Goal: Task Accomplishment & Management: Manage account settings

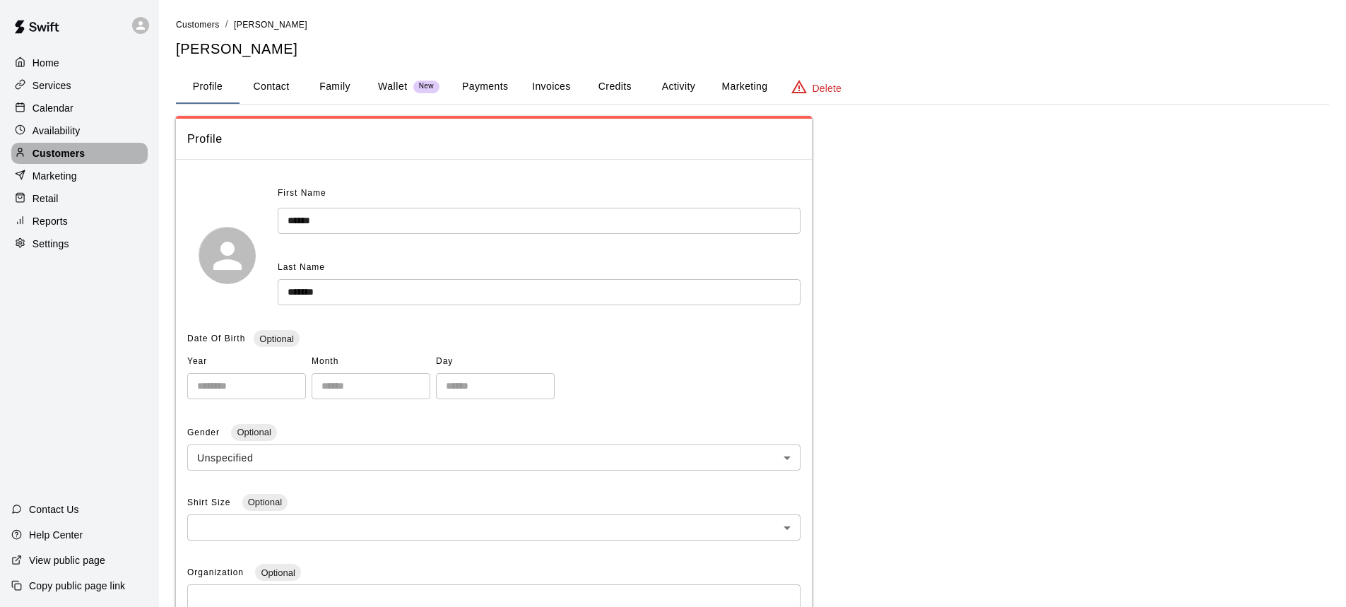
click at [73, 160] on p "Customers" at bounding box center [59, 153] width 52 height 14
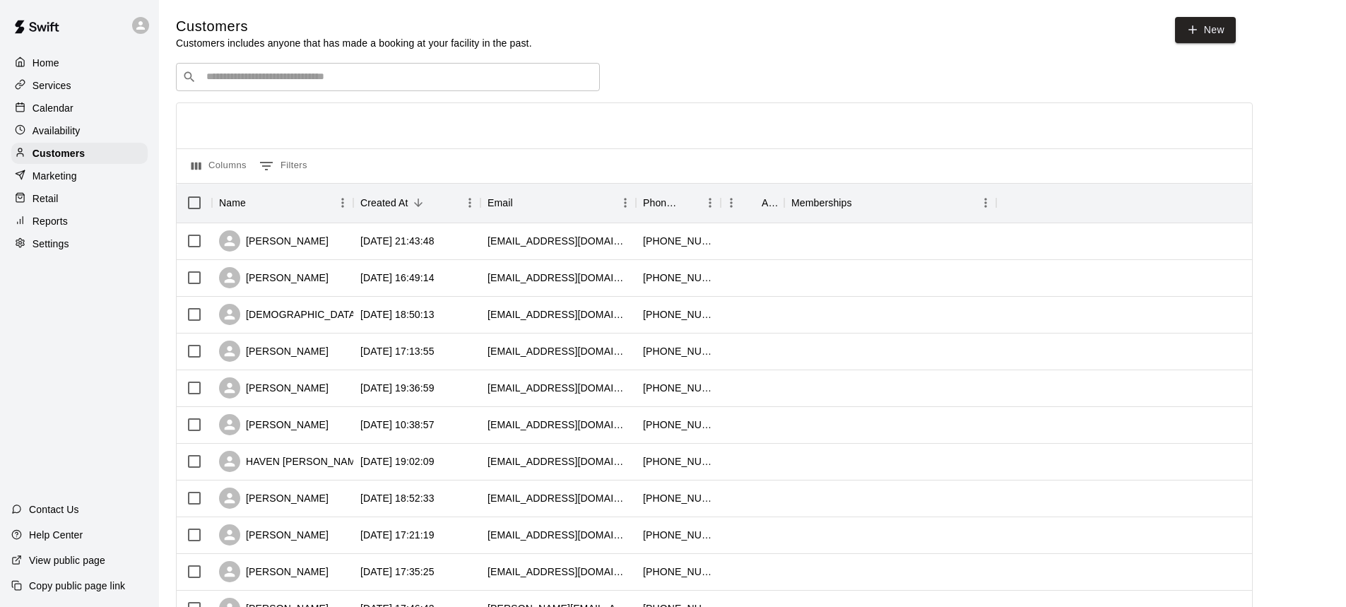
click at [315, 81] on input "Search customers by name or email" at bounding box center [398, 77] width 392 height 14
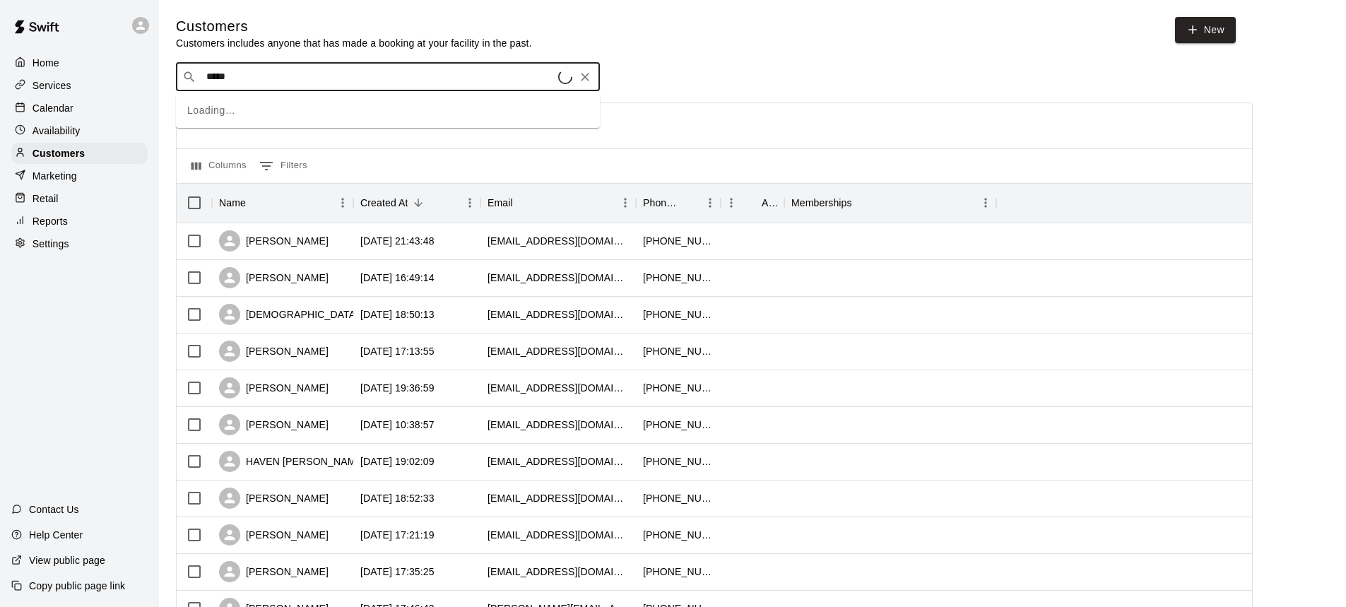
type input "******"
click at [315, 109] on div "[PERSON_NAME]" at bounding box center [292, 108] width 152 height 15
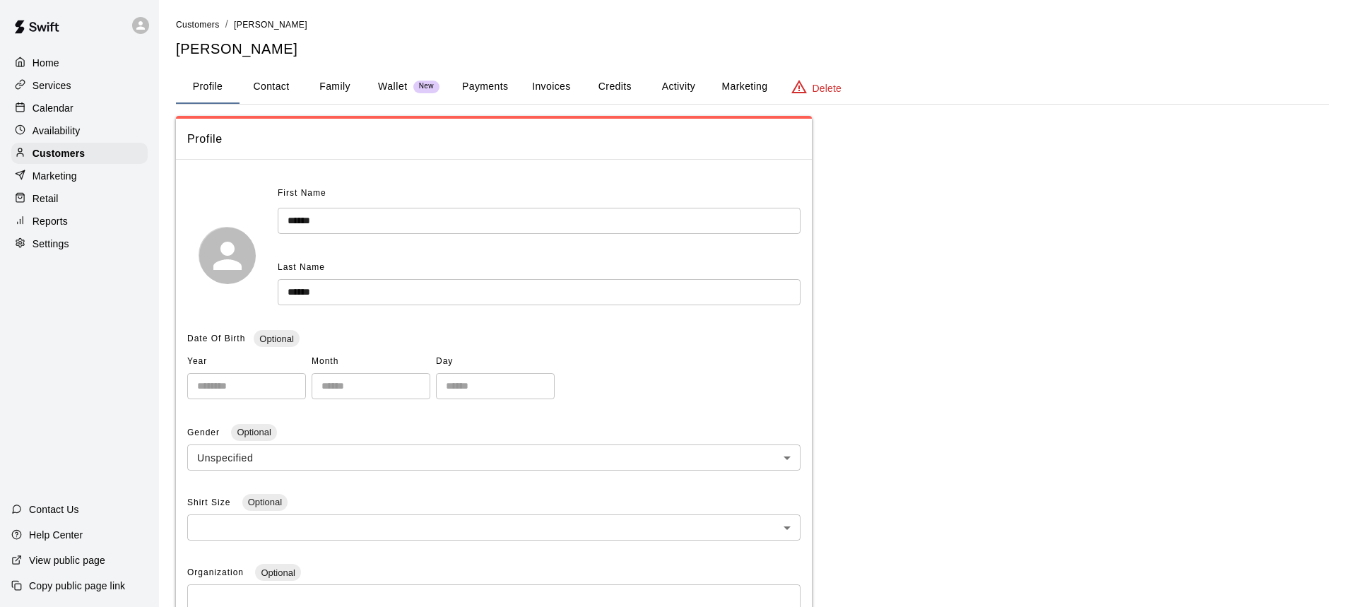
click at [483, 94] on button "Payments" at bounding box center [485, 87] width 69 height 34
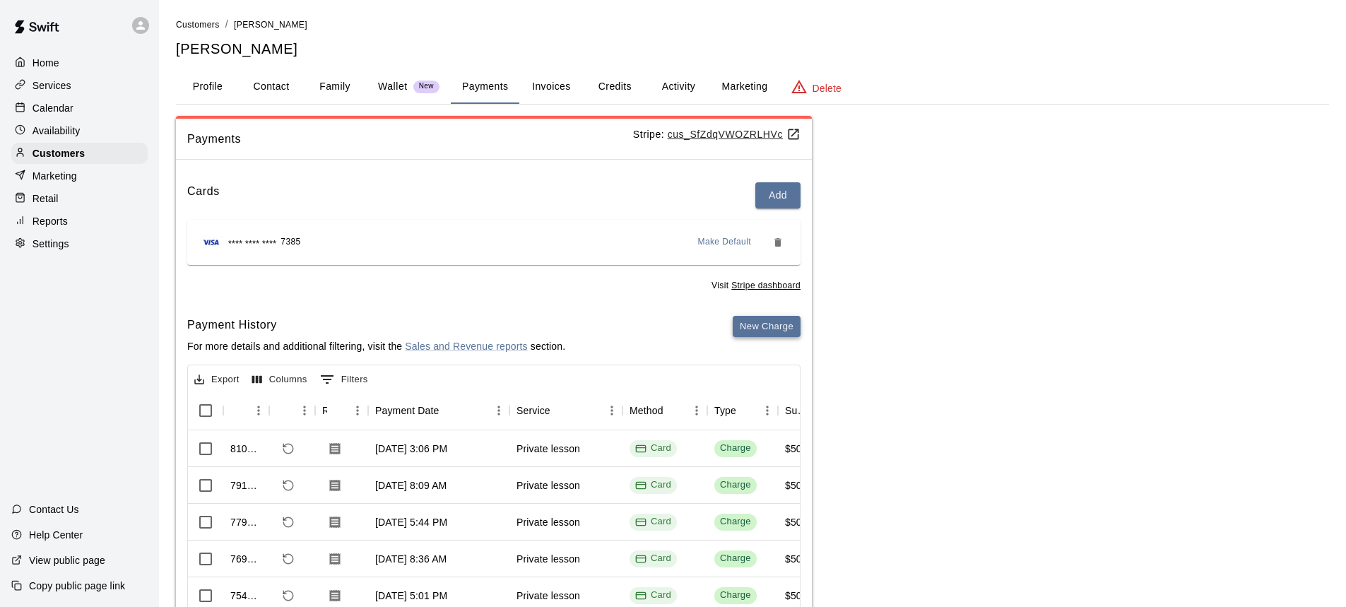
click at [768, 328] on button "New Charge" at bounding box center [767, 327] width 68 height 22
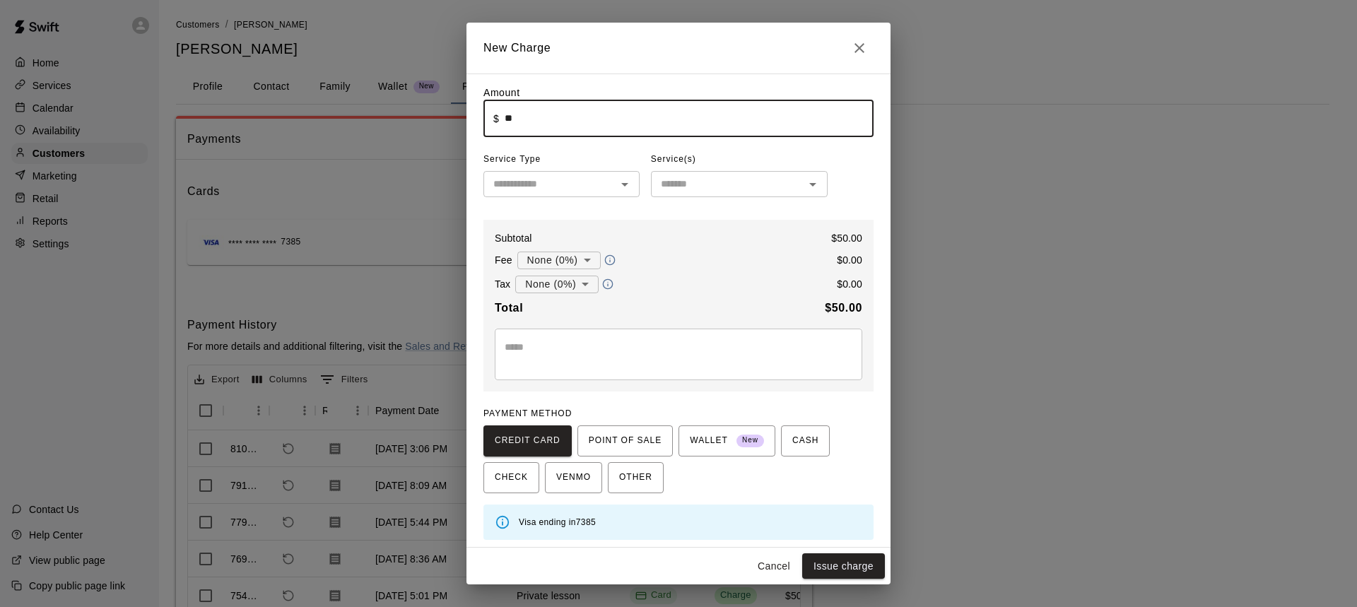
type input "*****"
click at [553, 189] on input "text" at bounding box center [550, 184] width 124 height 18
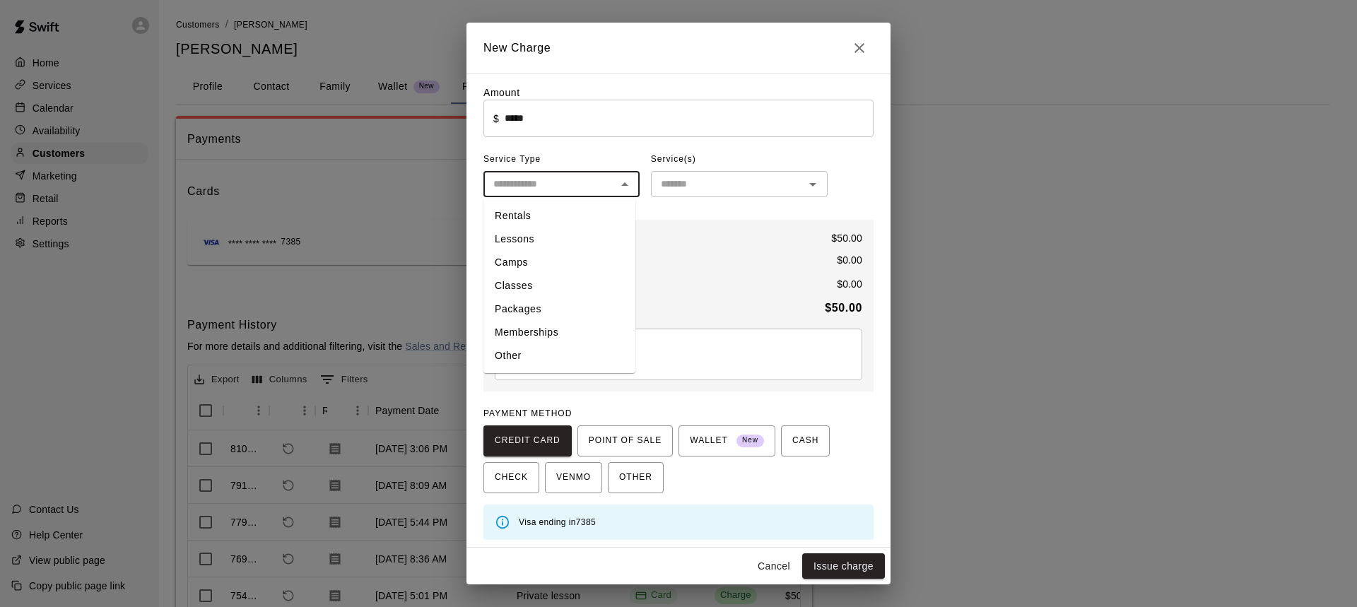
click at [551, 247] on li "Lessons" at bounding box center [559, 239] width 152 height 23
type input "*******"
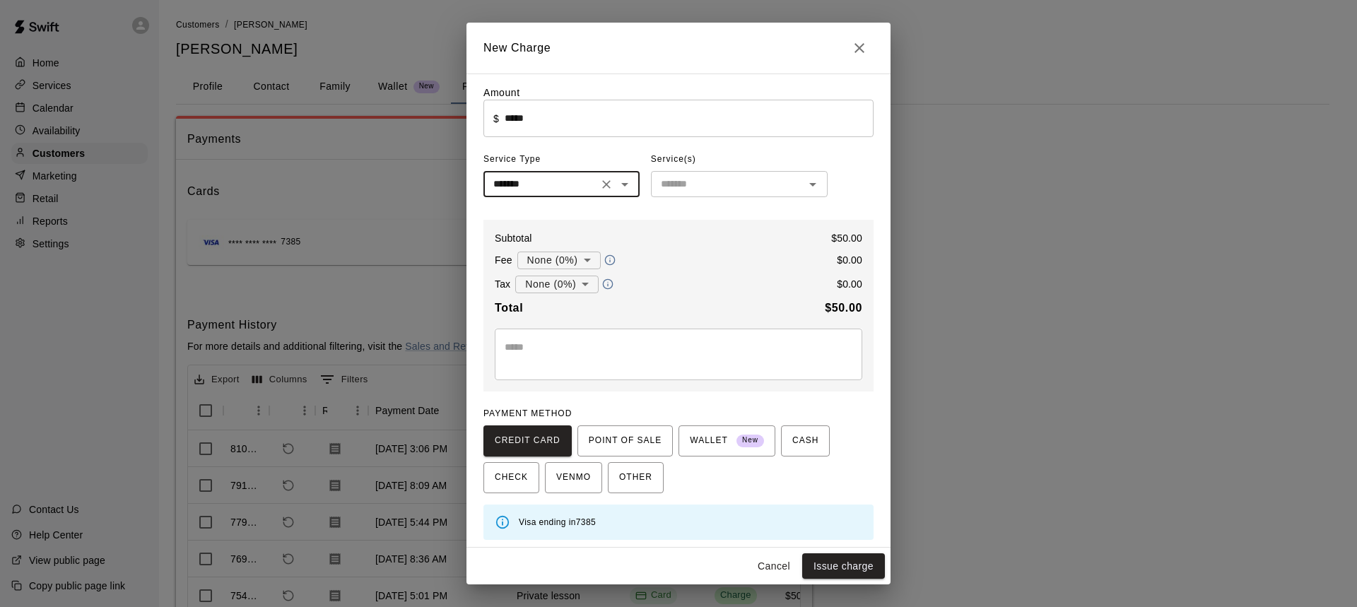
click at [738, 182] on input "text" at bounding box center [727, 184] width 145 height 18
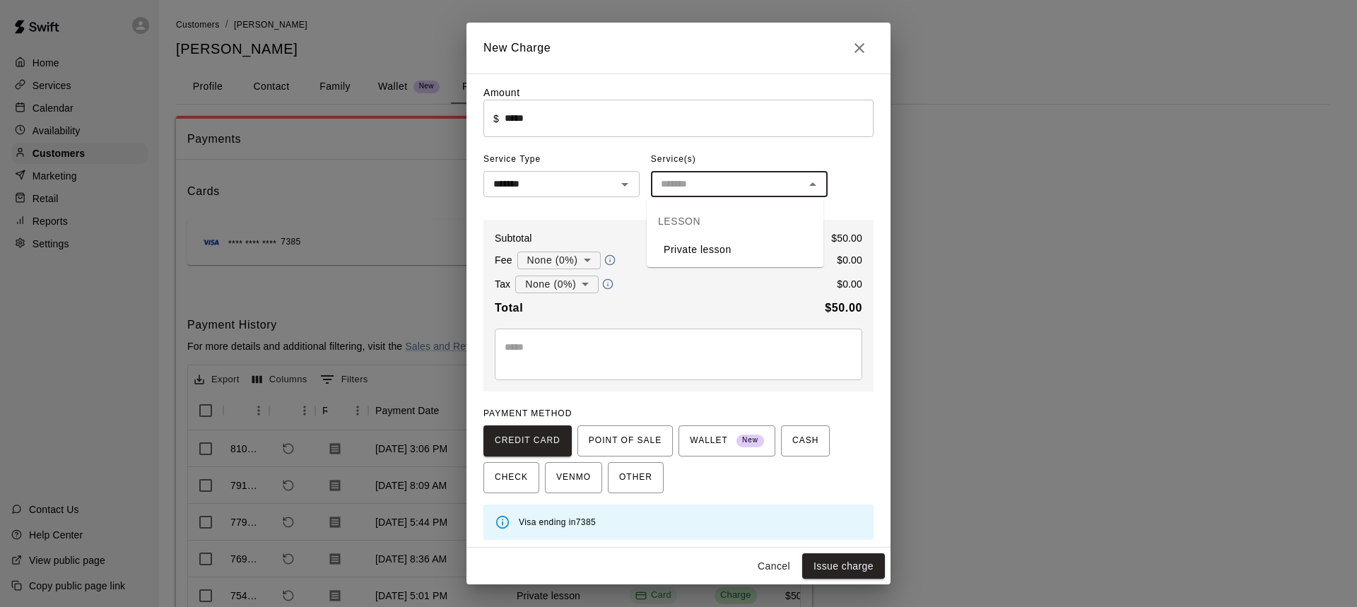
click at [713, 246] on li "Private lesson" at bounding box center [735, 249] width 177 height 23
type input "**********"
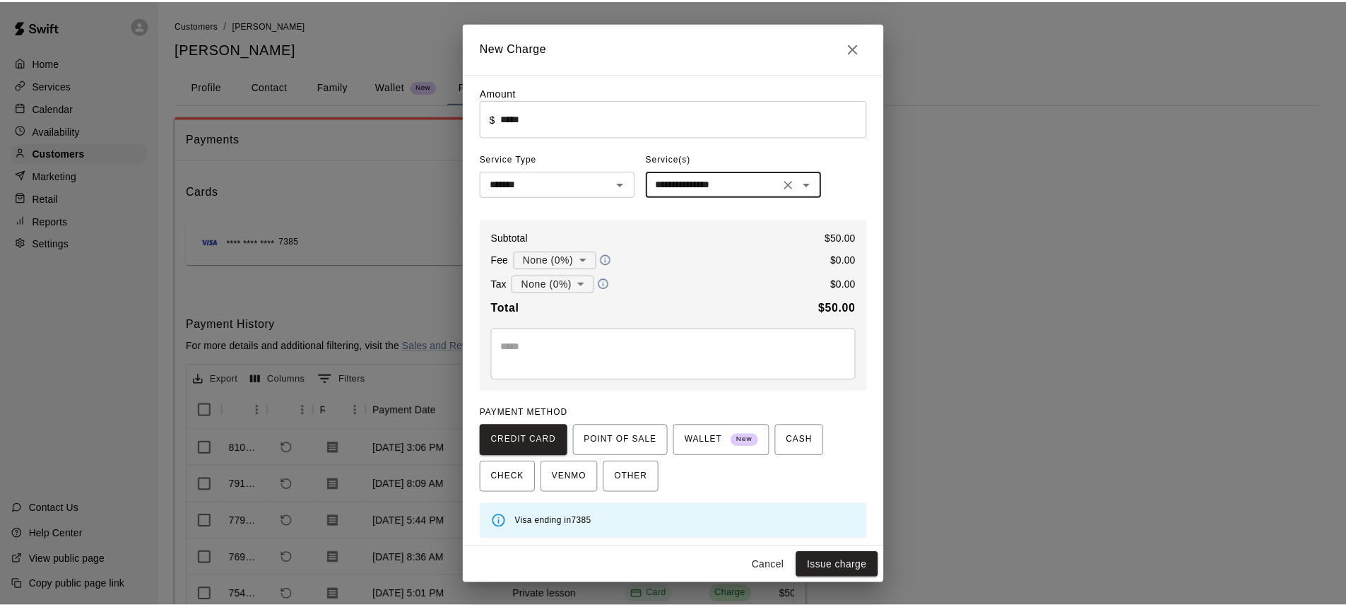
scroll to position [6, 0]
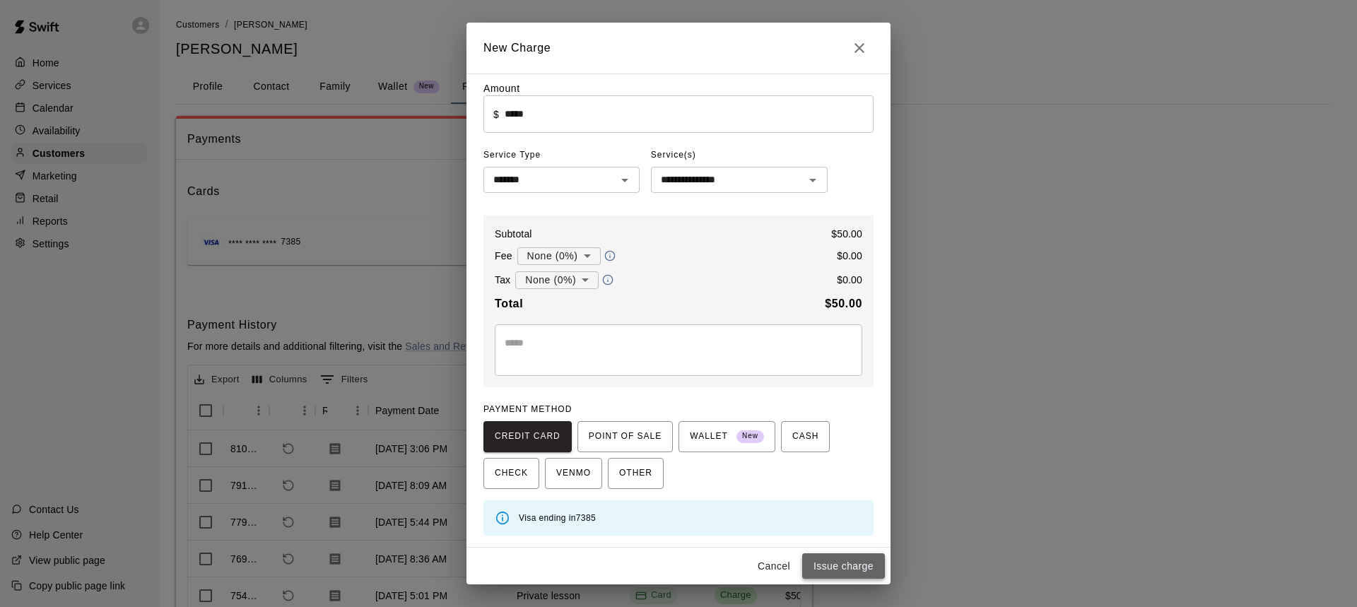
click at [859, 568] on button "Issue charge" at bounding box center [843, 566] width 83 height 26
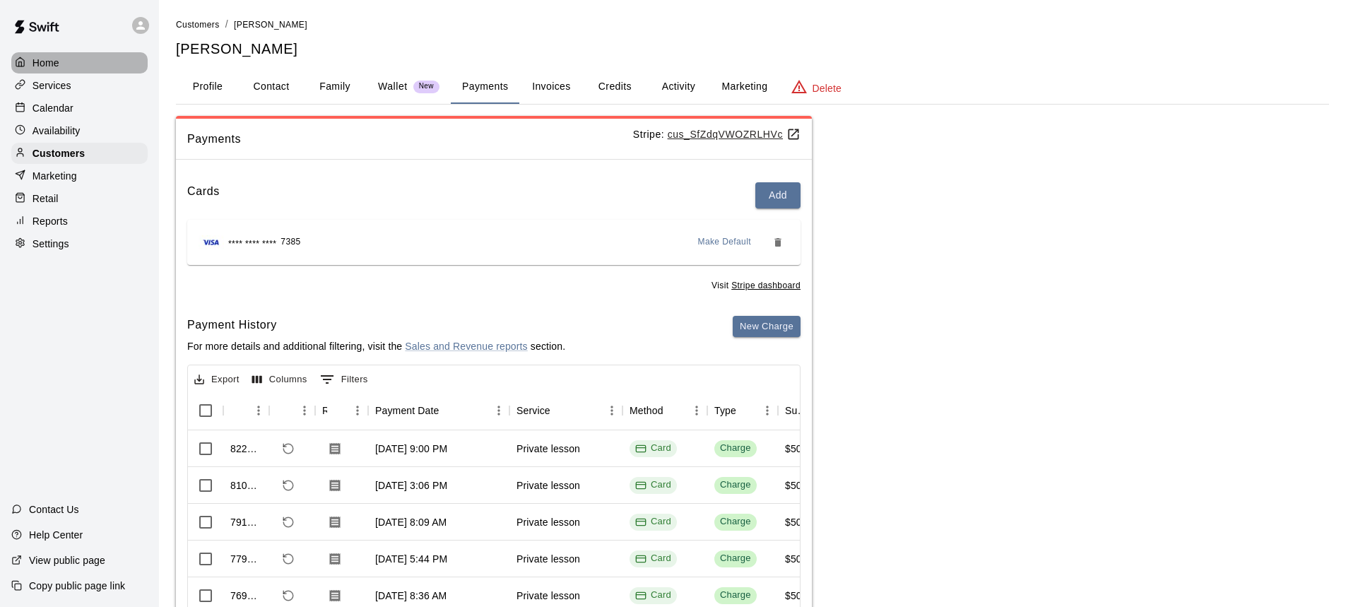
click at [49, 57] on p "Home" at bounding box center [46, 63] width 27 height 14
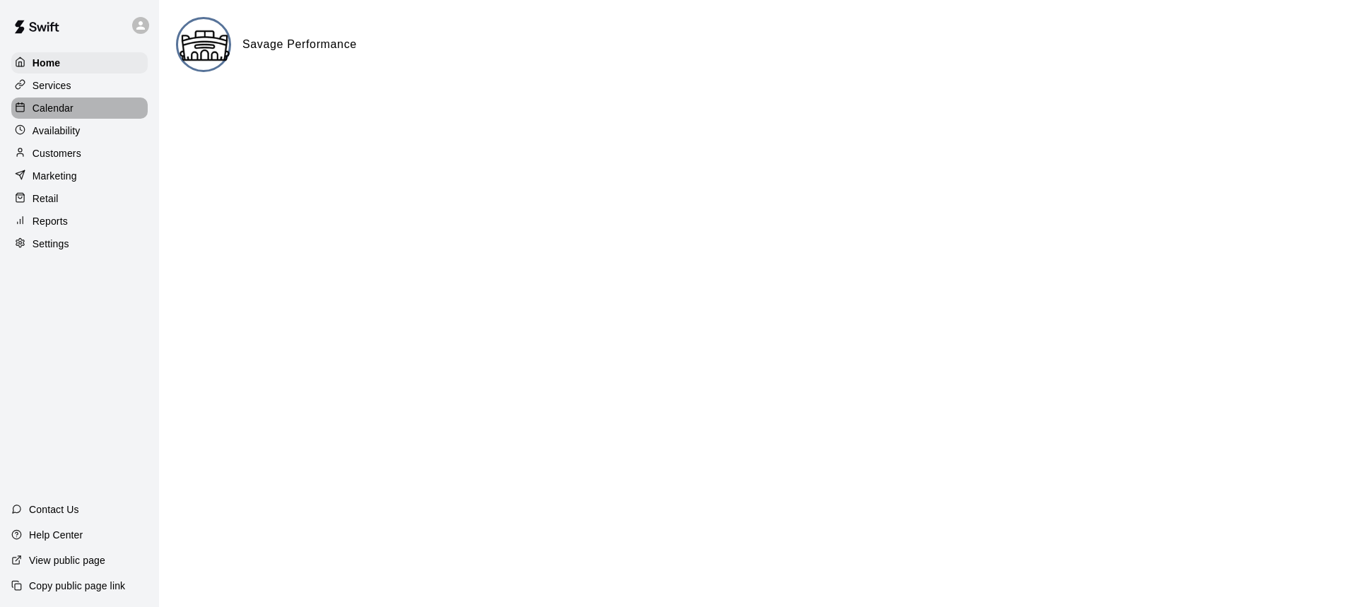
click at [47, 107] on p "Calendar" at bounding box center [53, 108] width 41 height 14
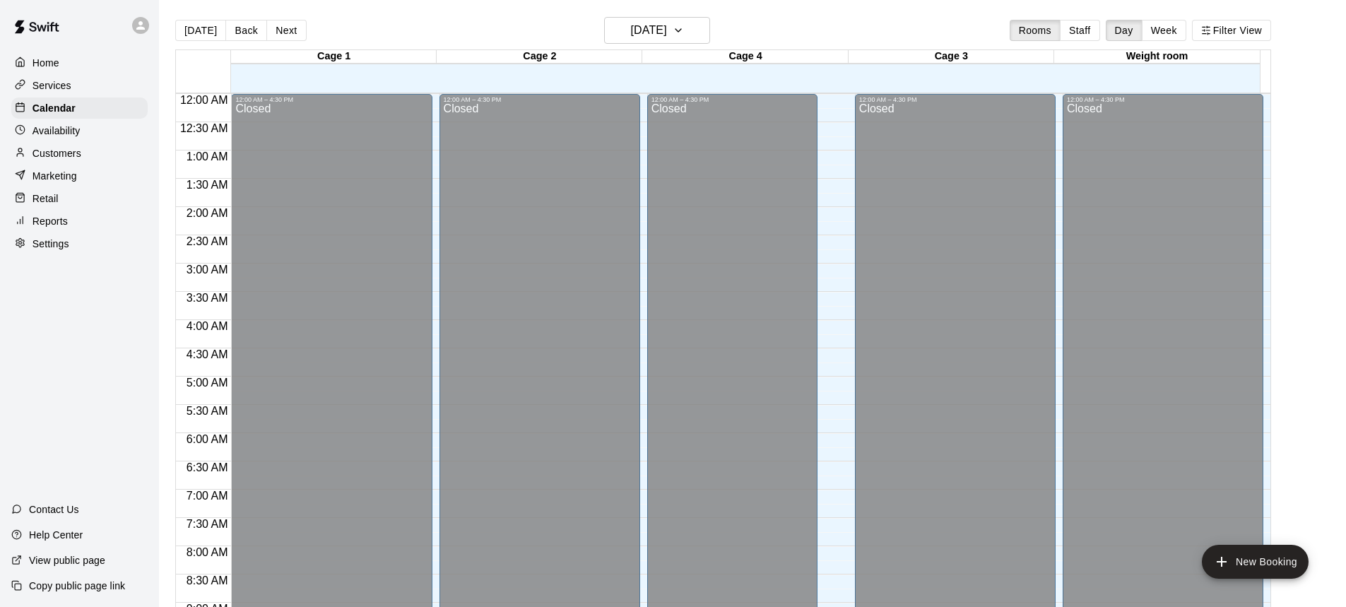
scroll to position [785, 0]
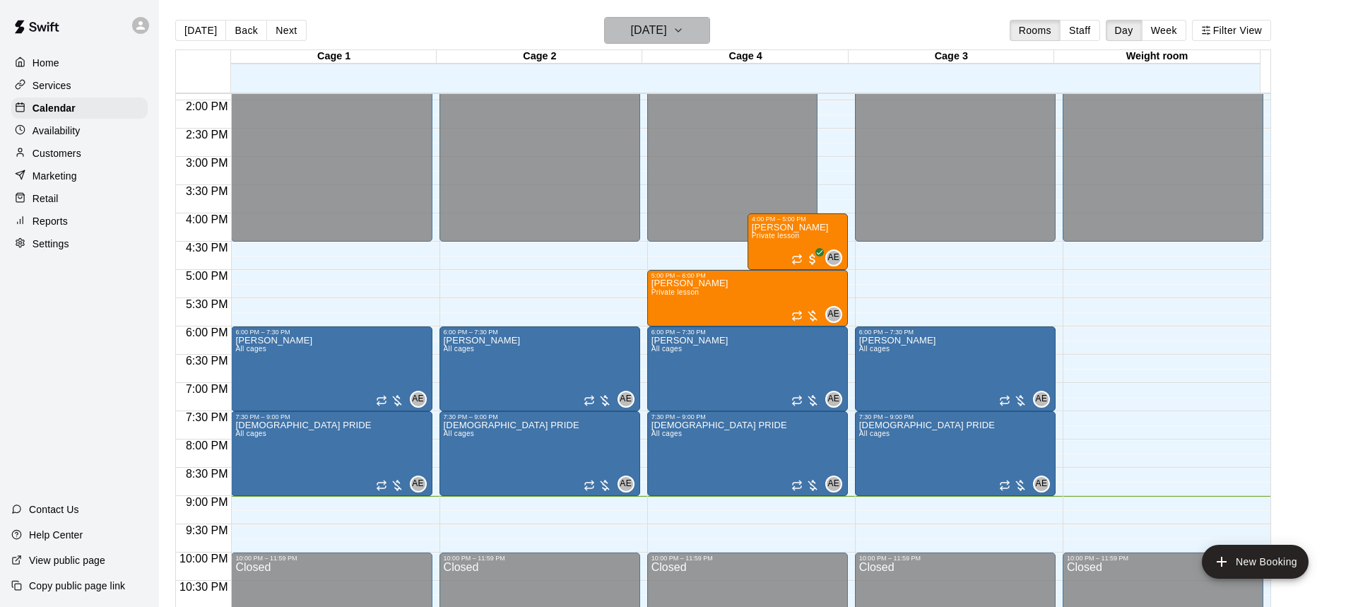
click at [667, 40] on h6 "[DATE]" at bounding box center [649, 30] width 36 height 20
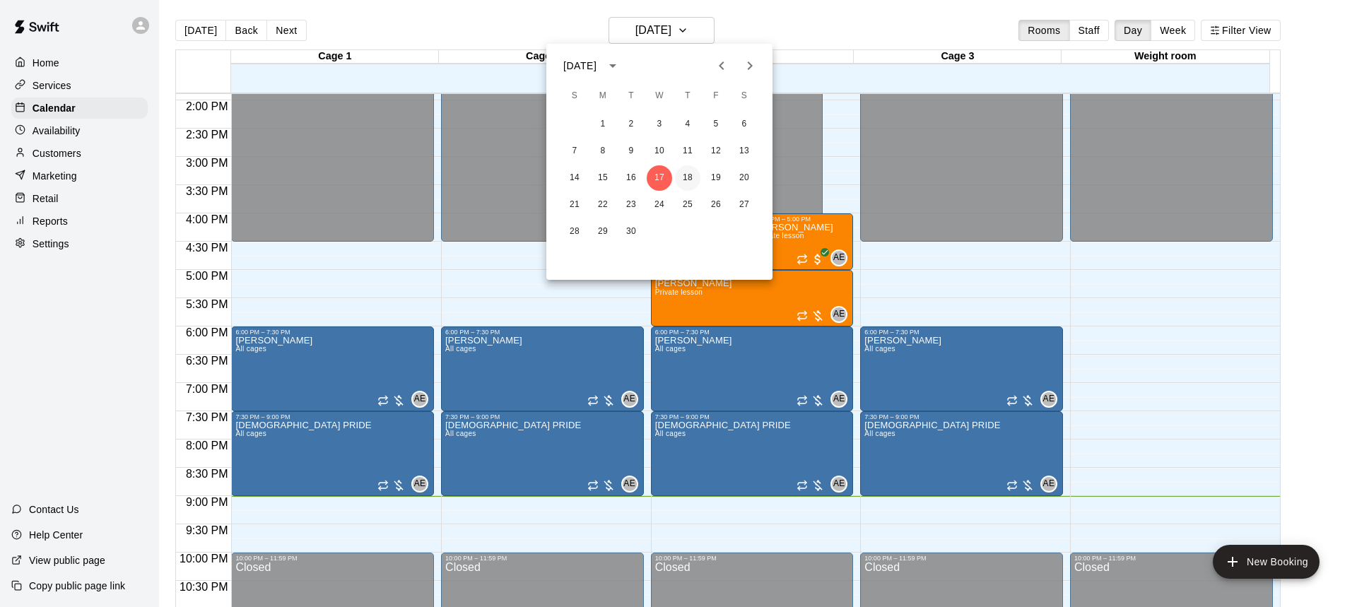
click at [682, 180] on button "18" at bounding box center [687, 177] width 25 height 25
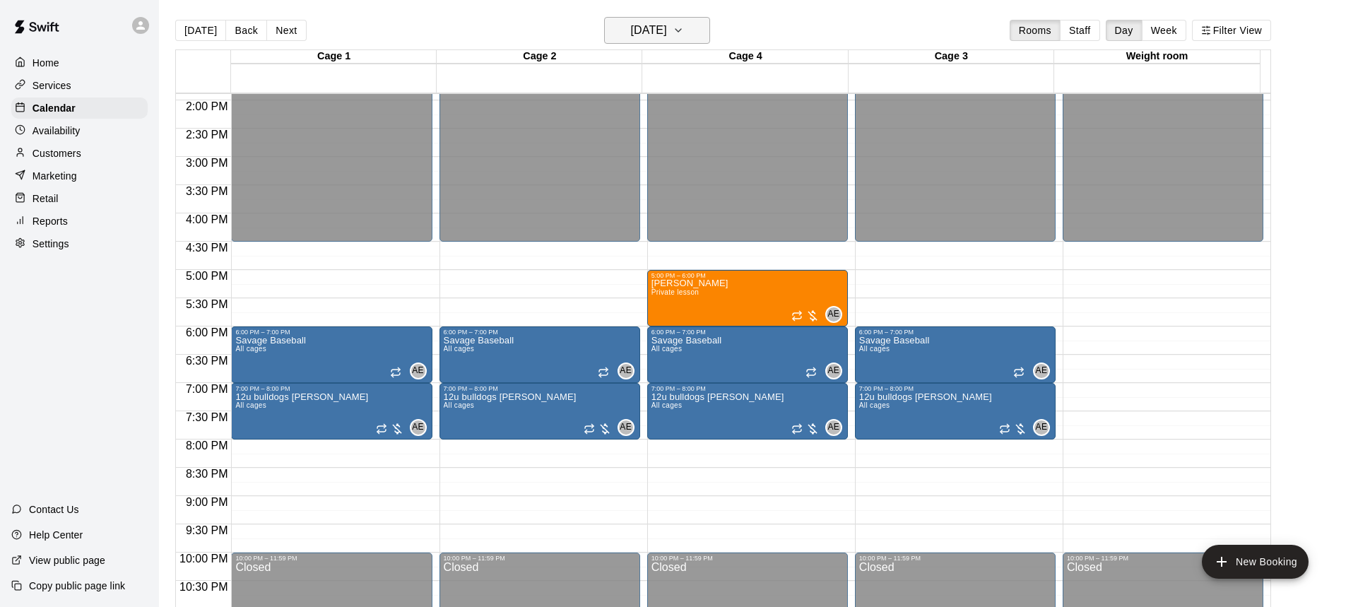
click at [684, 33] on icon "button" at bounding box center [678, 30] width 11 height 17
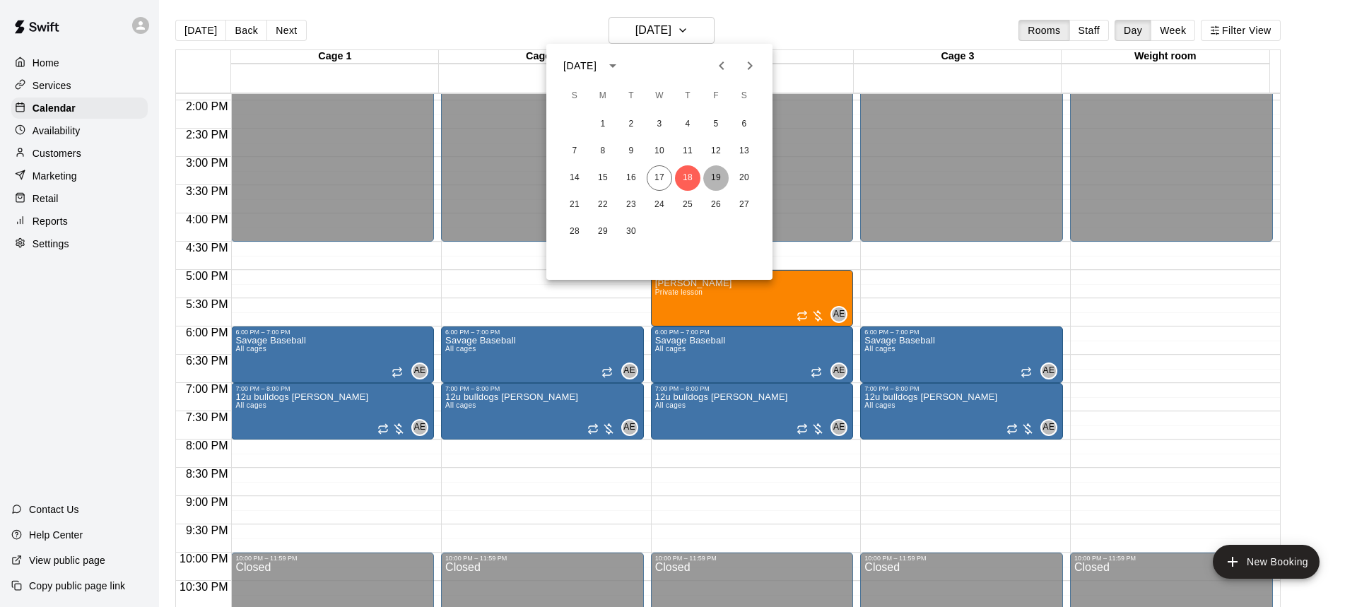
click at [721, 179] on button "19" at bounding box center [715, 177] width 25 height 25
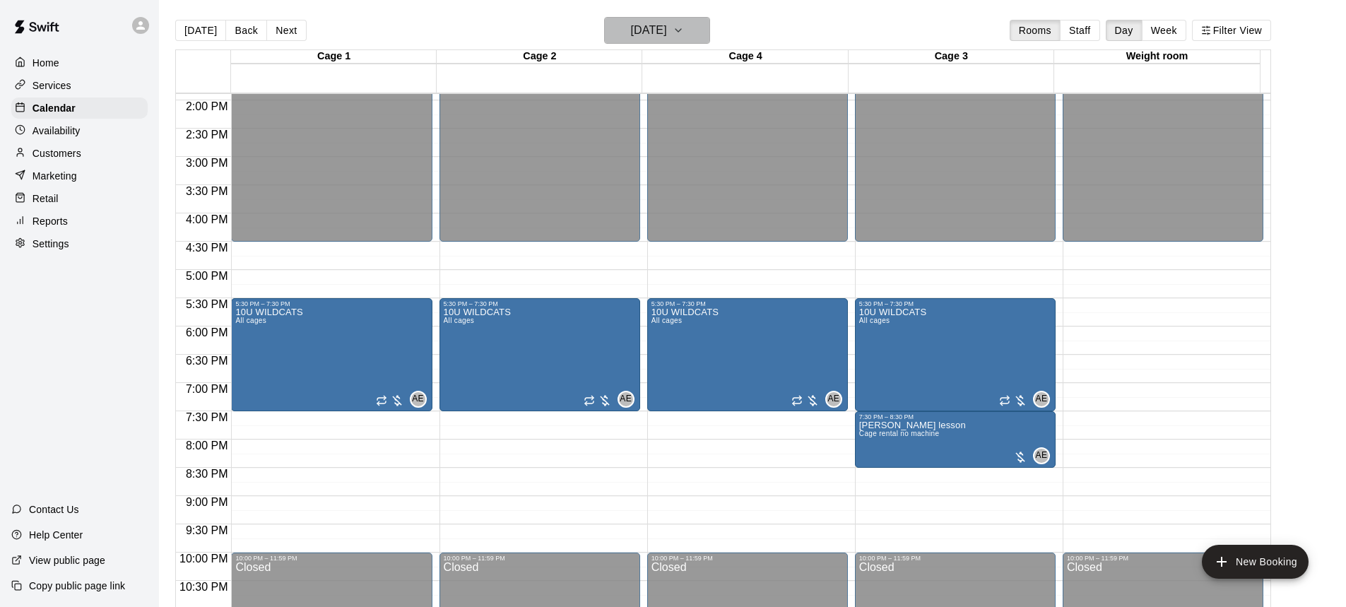
click at [710, 39] on button "[DATE]" at bounding box center [657, 30] width 106 height 27
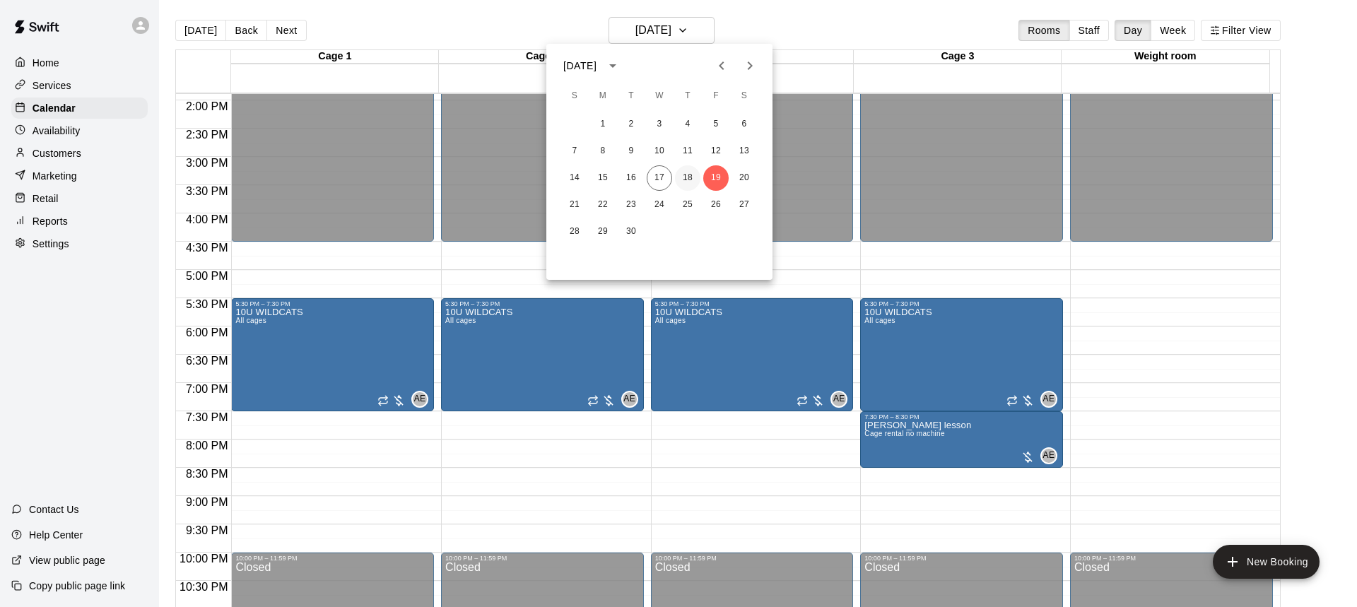
click at [684, 170] on button "18" at bounding box center [687, 177] width 25 height 25
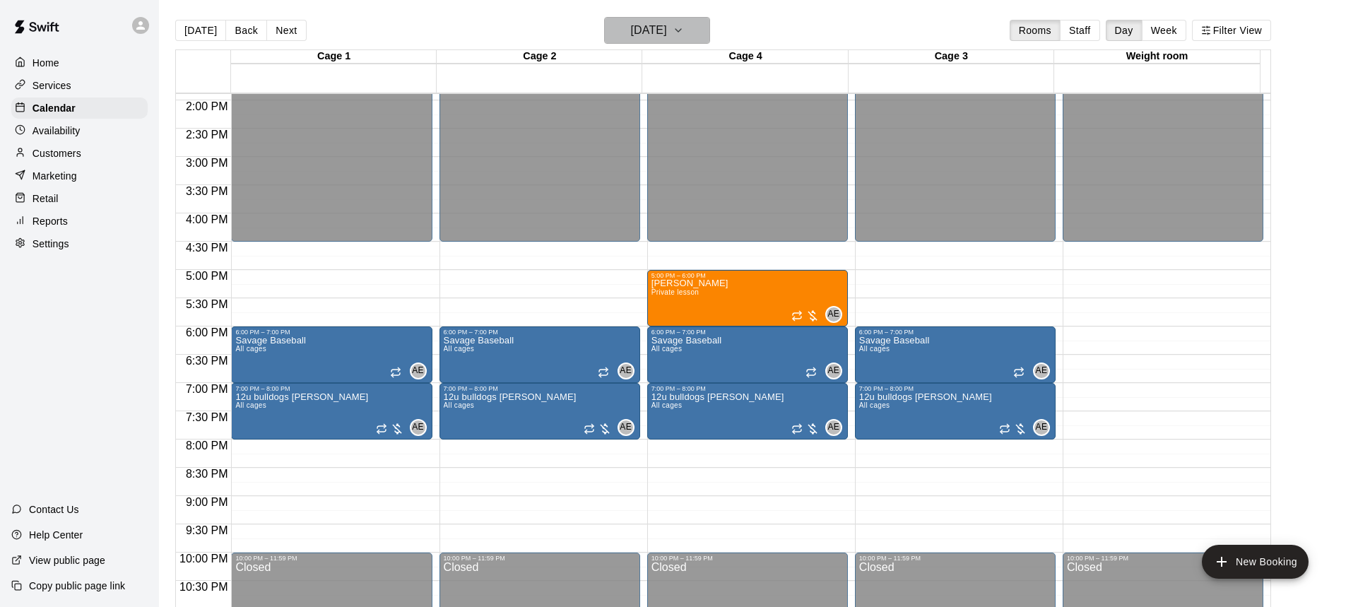
click at [684, 33] on icon "button" at bounding box center [678, 30] width 11 height 17
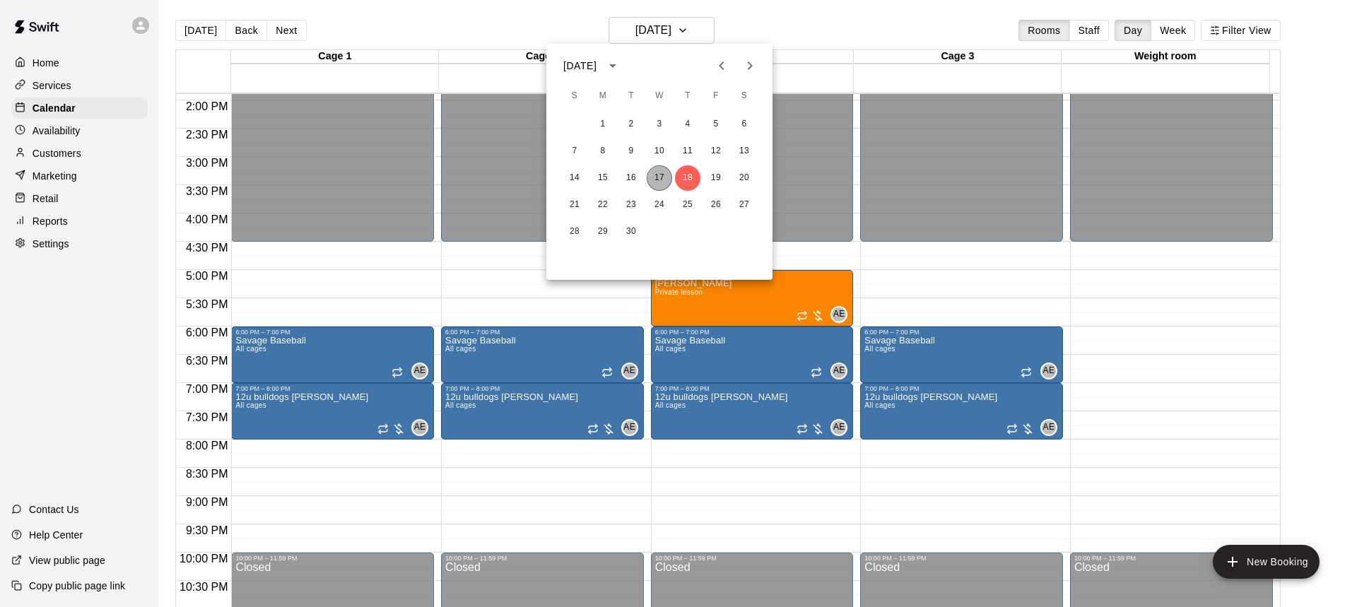
click at [663, 175] on button "17" at bounding box center [659, 177] width 25 height 25
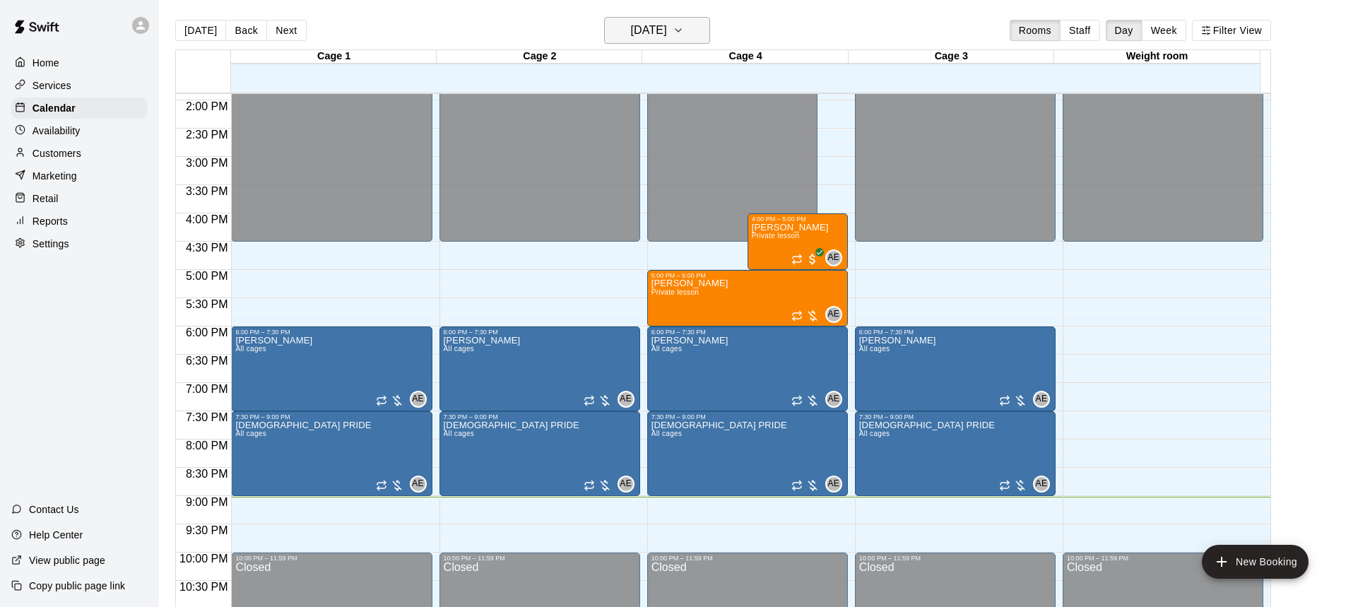
click at [667, 30] on h6 "[DATE]" at bounding box center [649, 30] width 36 height 20
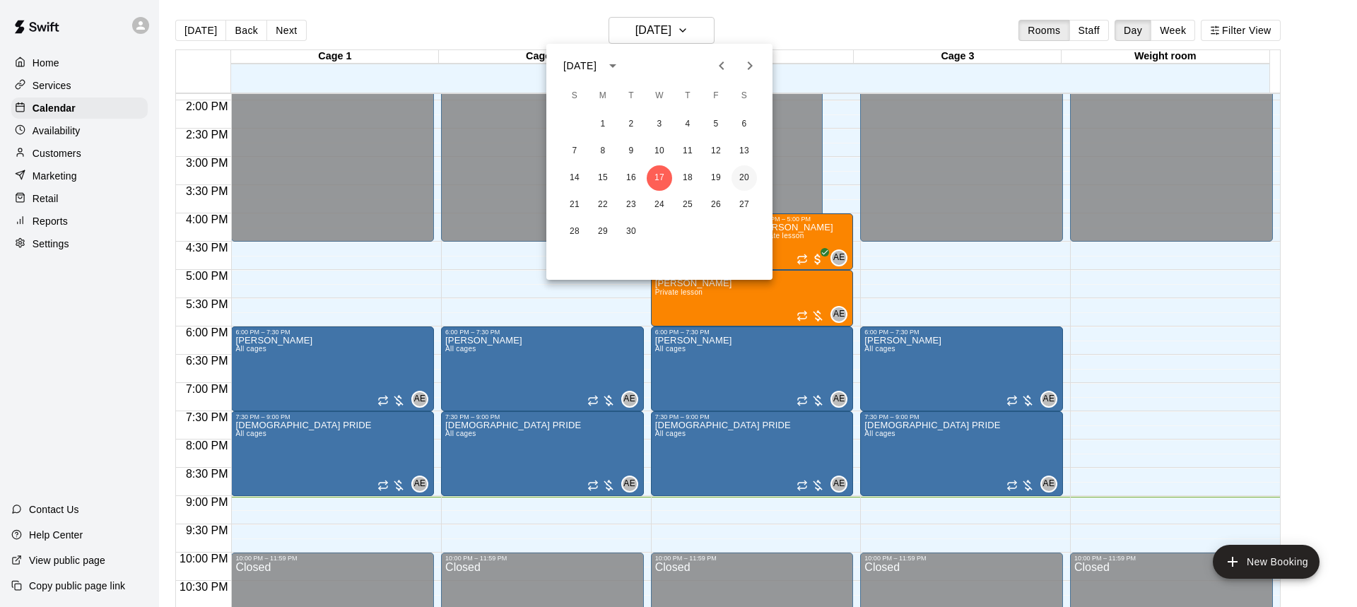
click at [745, 177] on button "20" at bounding box center [744, 177] width 25 height 25
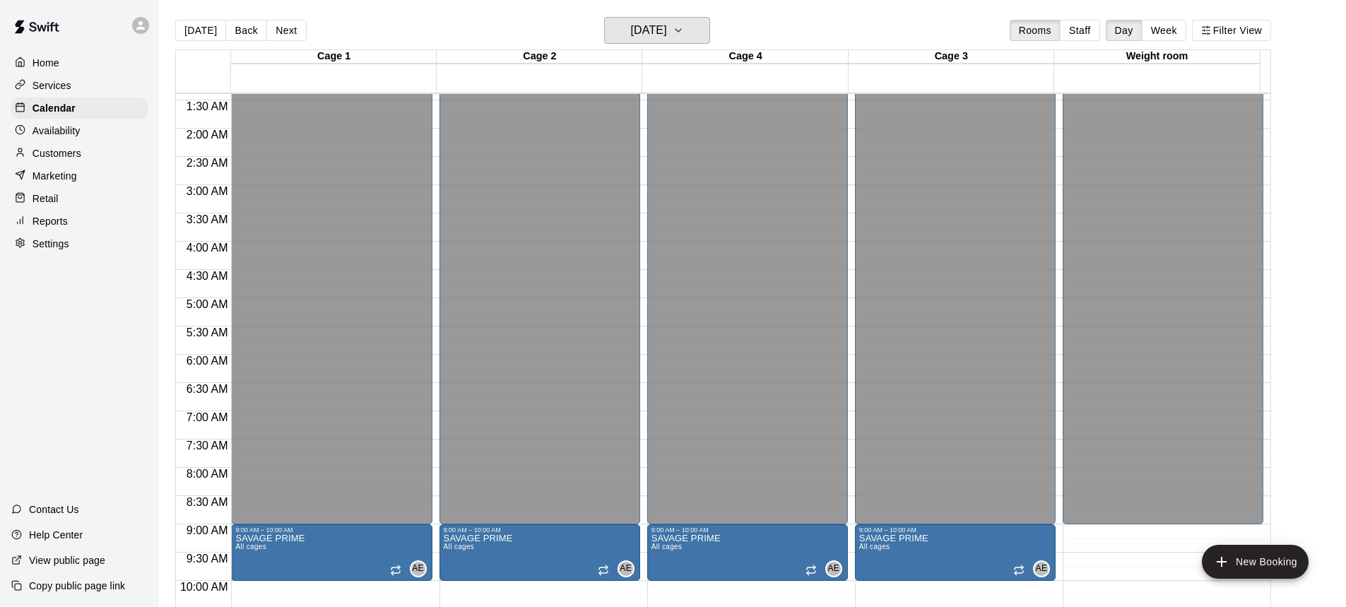
scroll to position [290, 0]
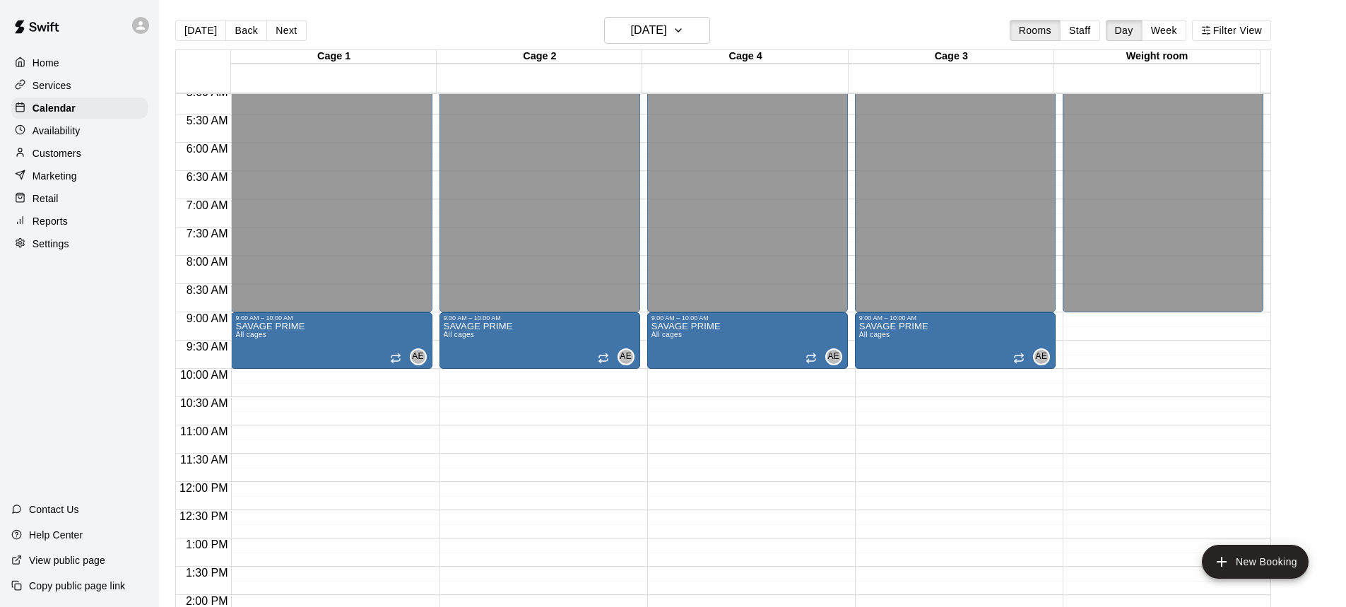
click at [688, 48] on div "[DATE] Back [DATE][DATE] Rooms Staff Day Week Filter View" at bounding box center [723, 33] width 1096 height 33
click at [667, 30] on h6 "[DATE]" at bounding box center [649, 30] width 36 height 20
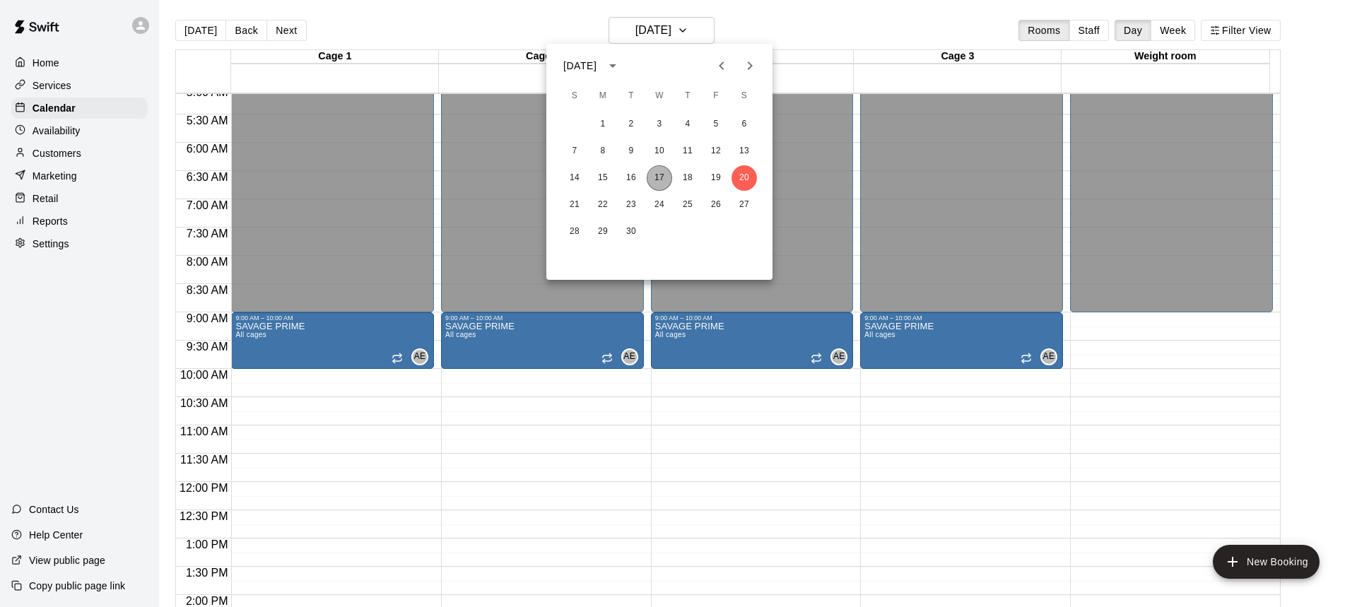
click at [662, 177] on button "17" at bounding box center [659, 177] width 25 height 25
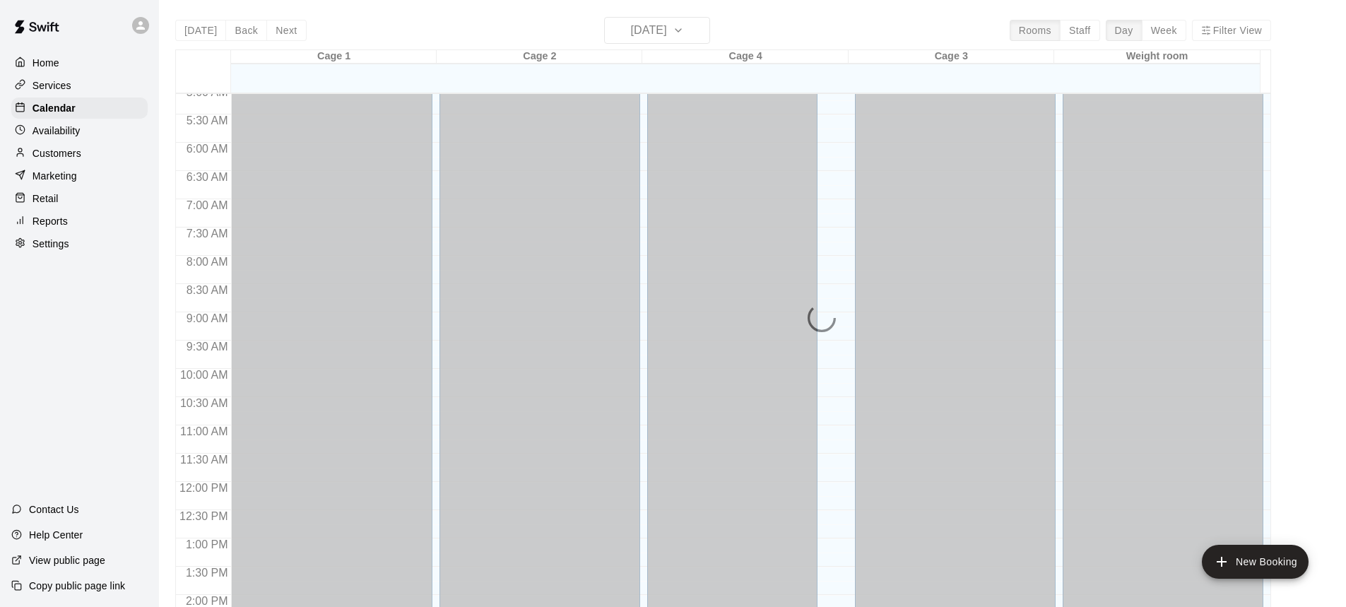
click at [662, 37] on div "[DATE] Back [DATE][DATE] Rooms Staff Day Week Filter View Cage 1 17 Wed Cage 2 …" at bounding box center [723, 320] width 1096 height 607
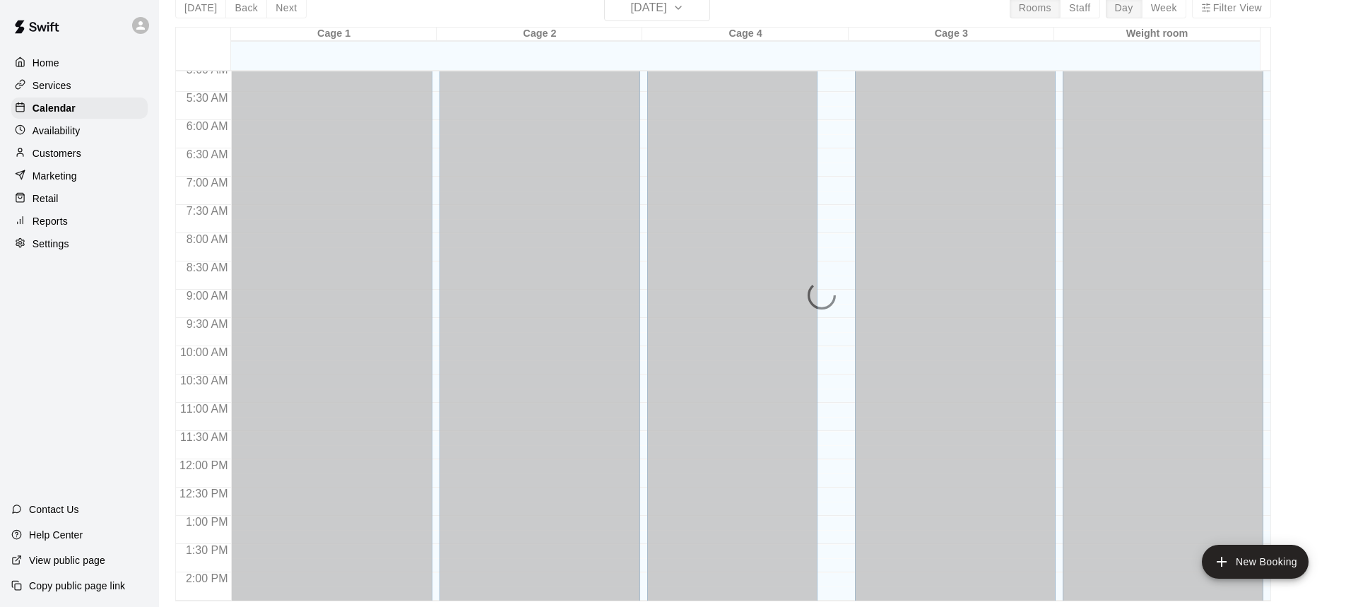
scroll to position [0, 0]
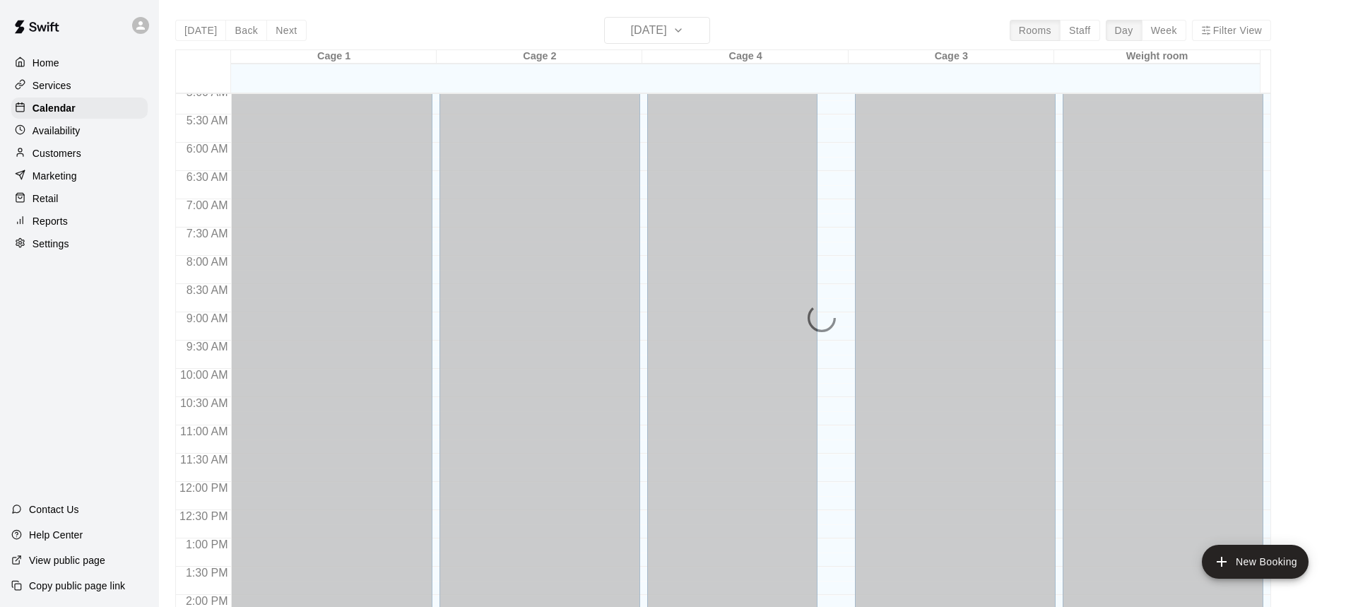
click at [668, 29] on div "[DATE] Back [DATE][DATE] Rooms Staff Day Week Filter View Cage 1 17 Wed Cage 2 …" at bounding box center [723, 320] width 1096 height 607
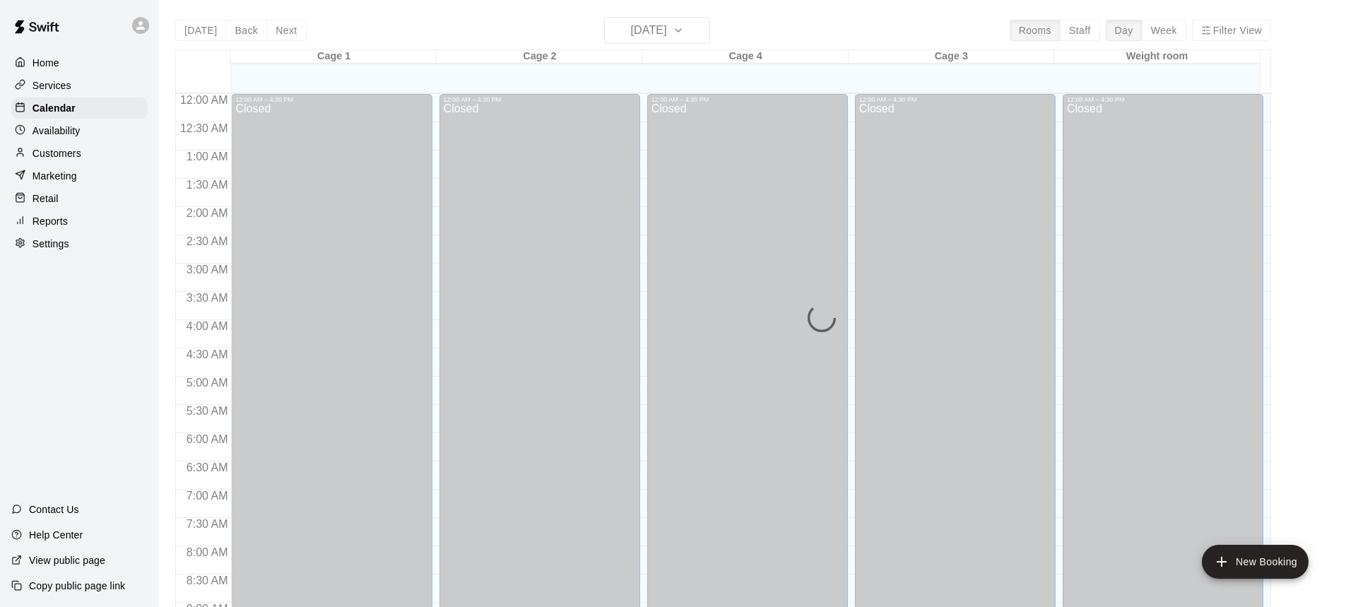
scroll to position [785, 0]
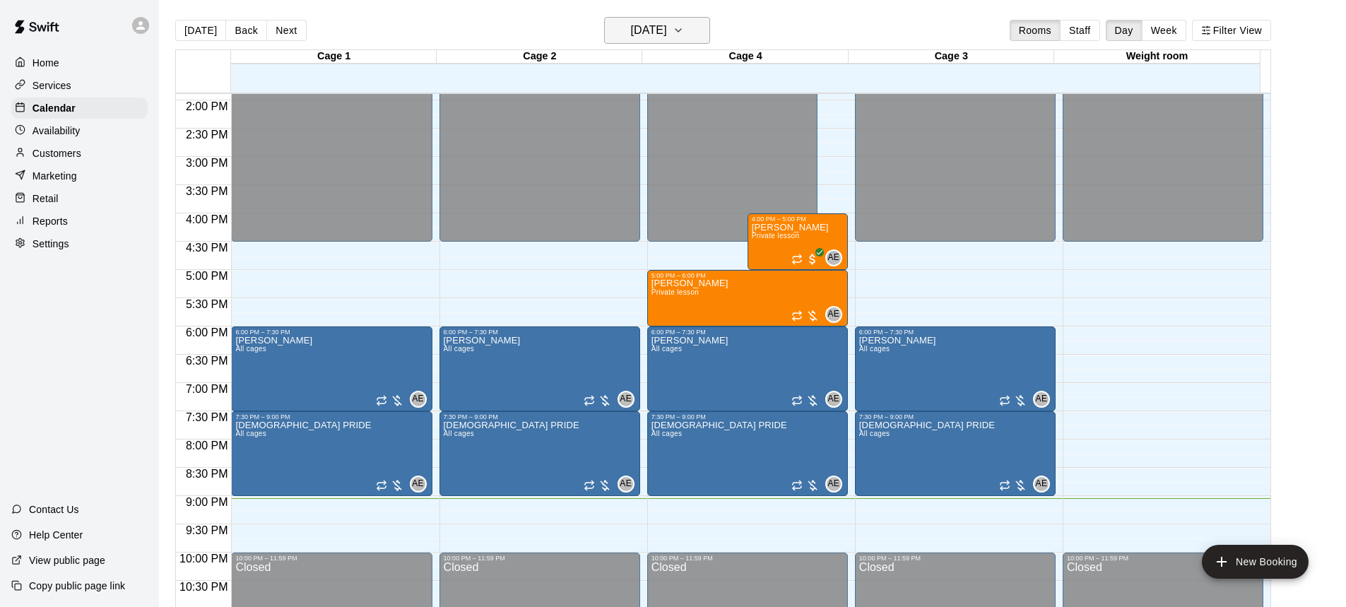
click at [659, 36] on h6 "[DATE]" at bounding box center [649, 30] width 36 height 20
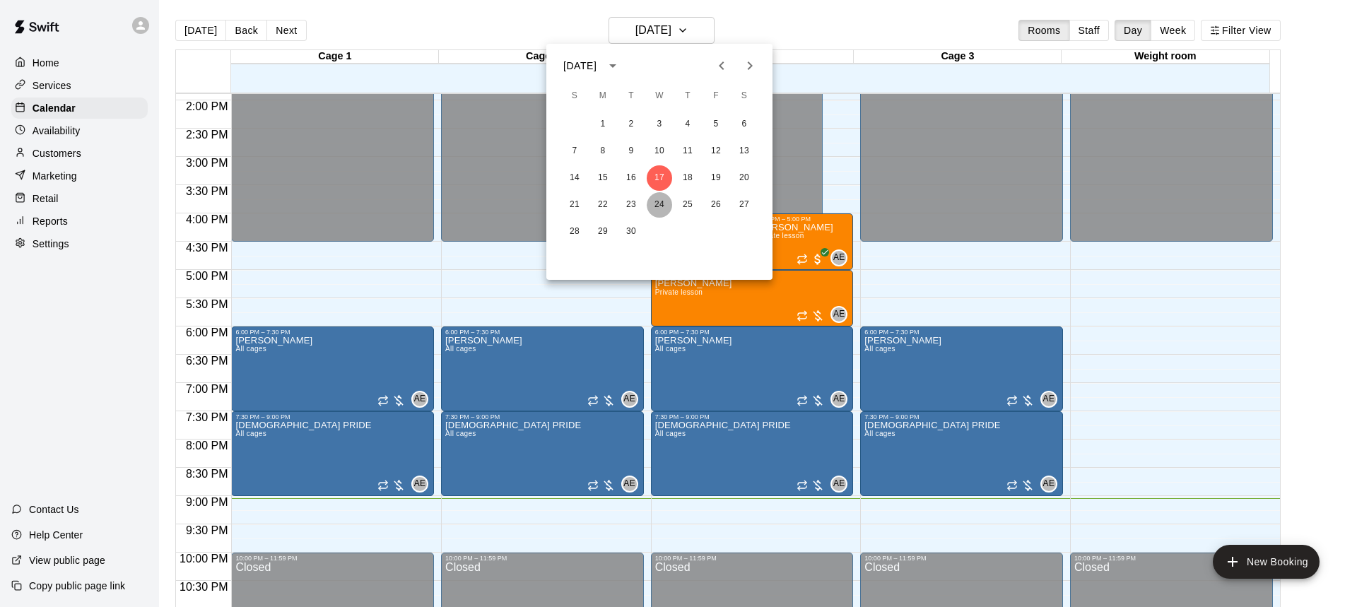
click at [659, 209] on button "24" at bounding box center [659, 204] width 25 height 25
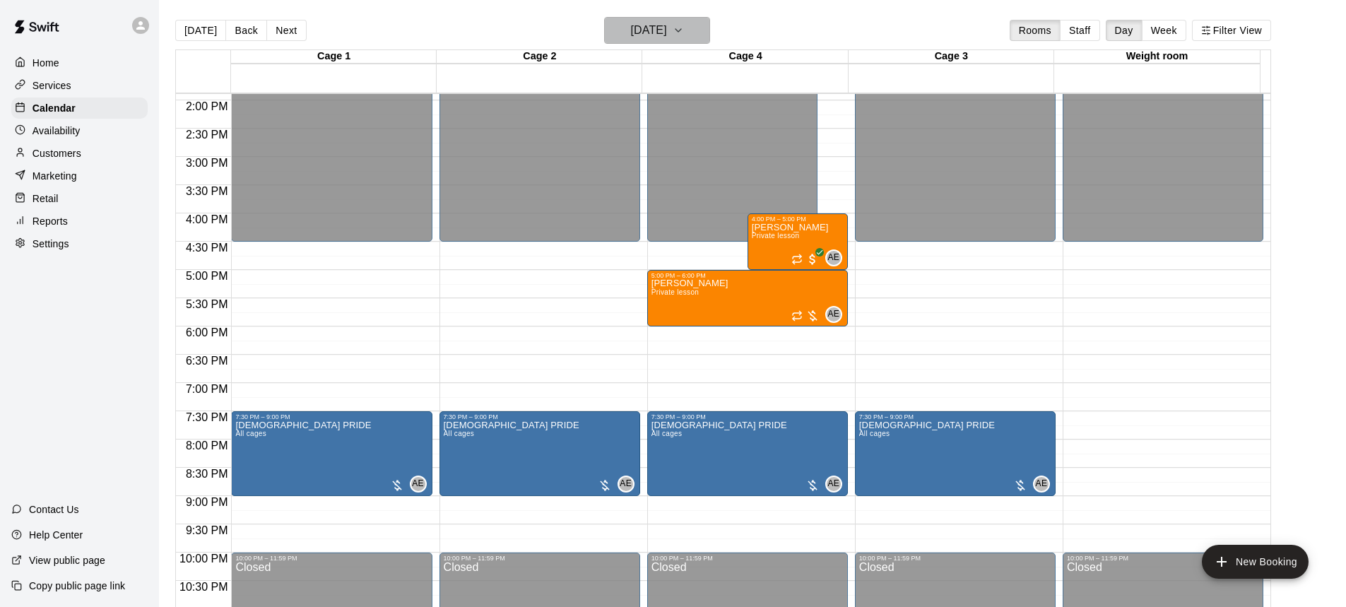
click at [667, 40] on h6 "[DATE]" at bounding box center [649, 30] width 36 height 20
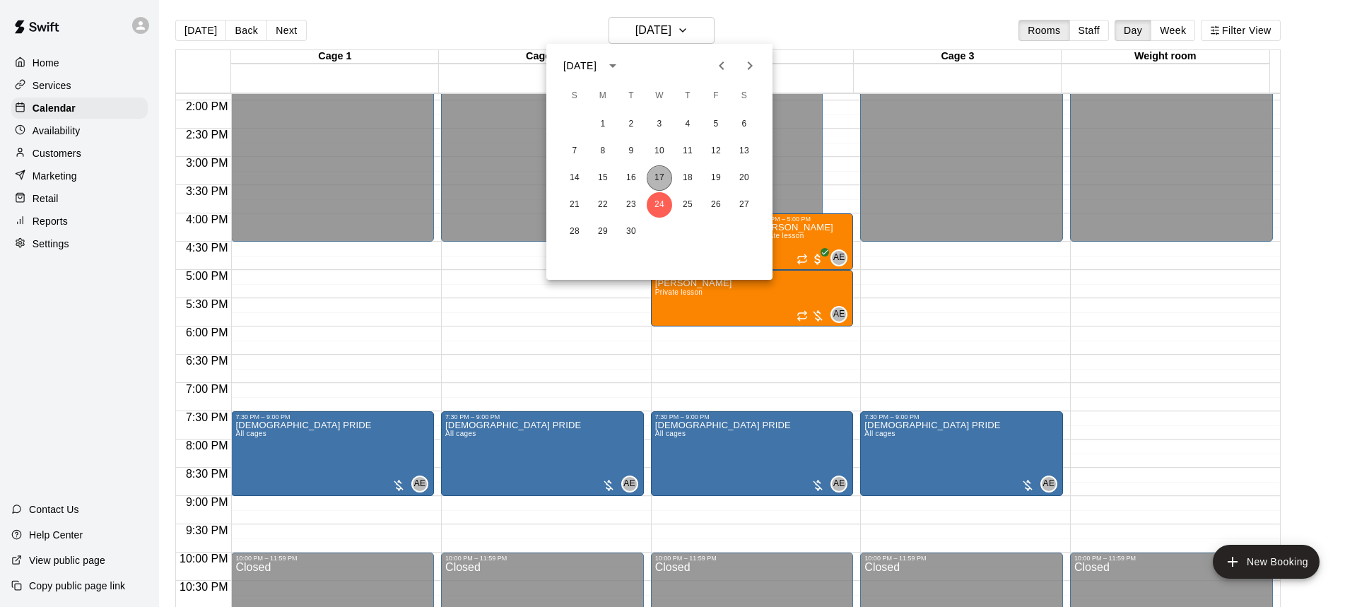
click at [651, 176] on button "17" at bounding box center [659, 177] width 25 height 25
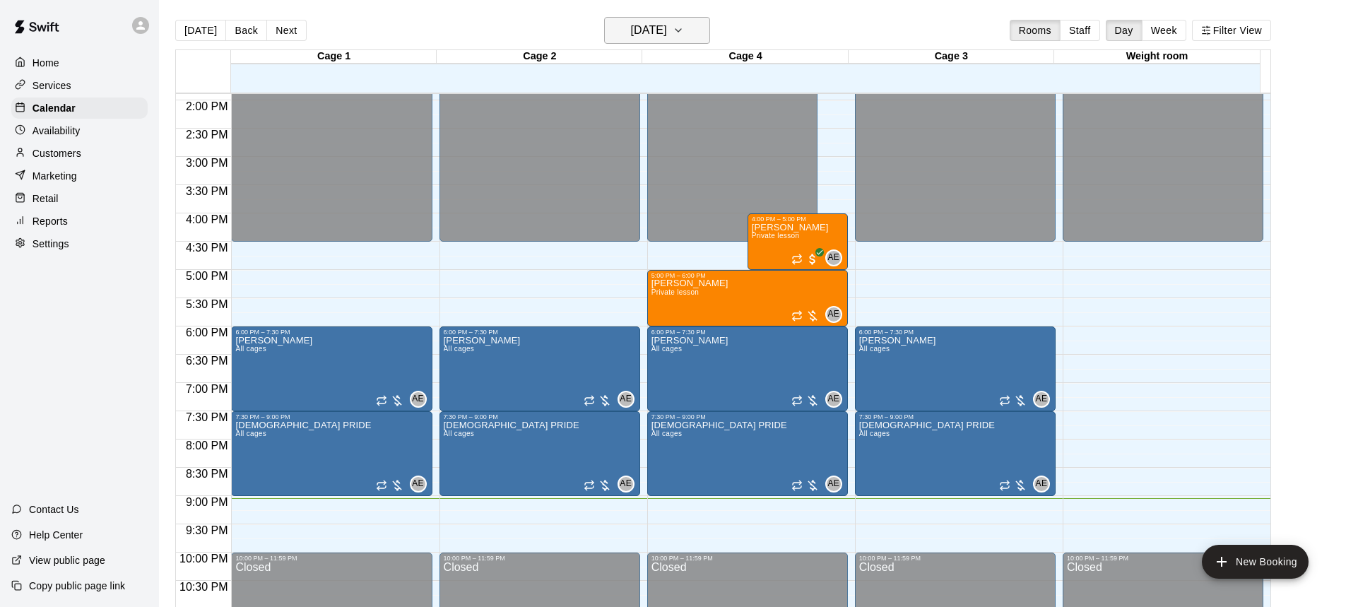
click at [667, 37] on h6 "[DATE]" at bounding box center [649, 30] width 36 height 20
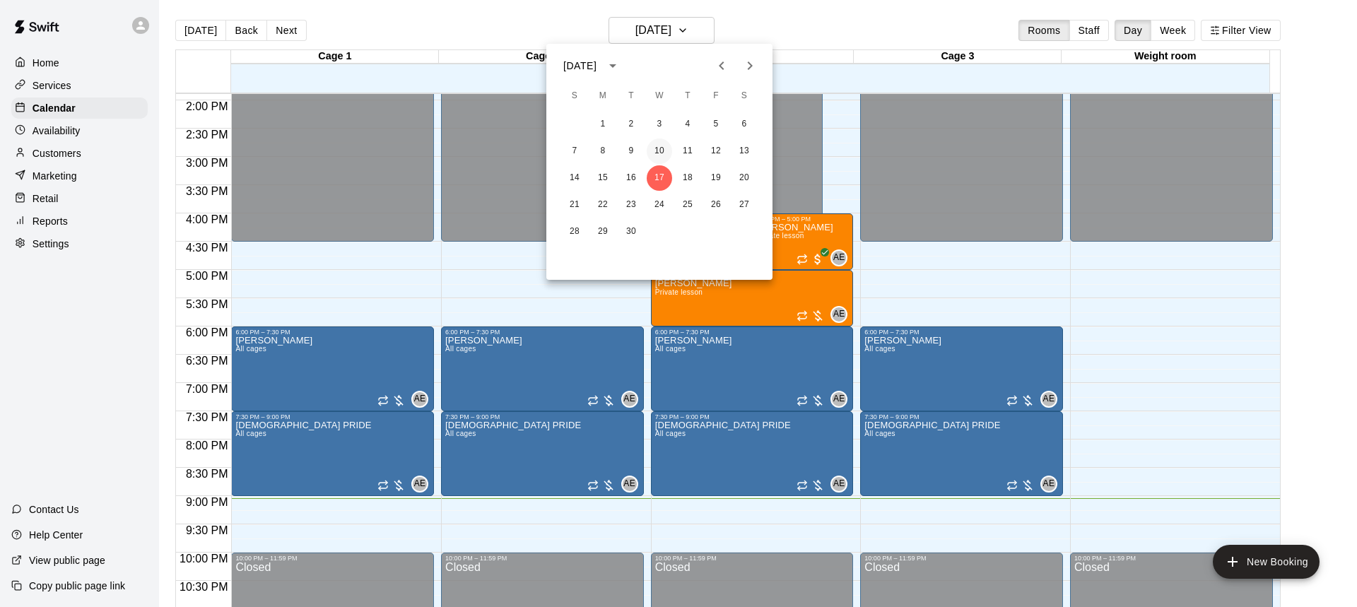
click at [659, 151] on button "10" at bounding box center [659, 151] width 25 height 25
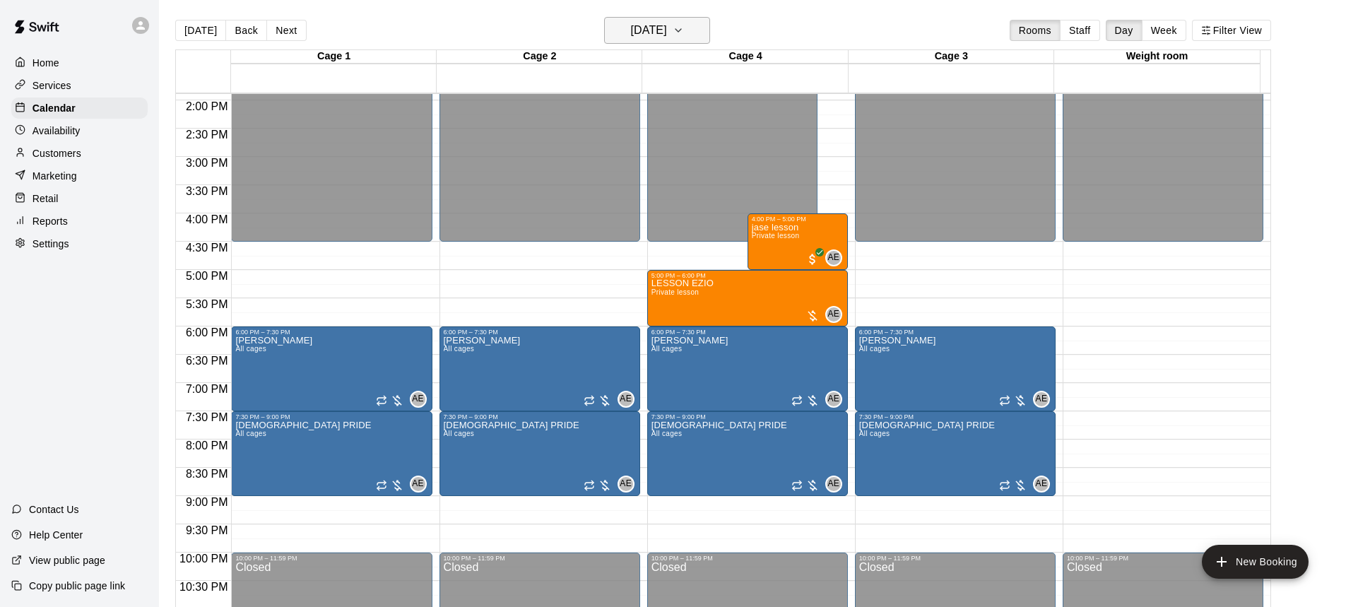
click at [667, 34] on h6 "Wednesday Sep 10" at bounding box center [649, 30] width 36 height 20
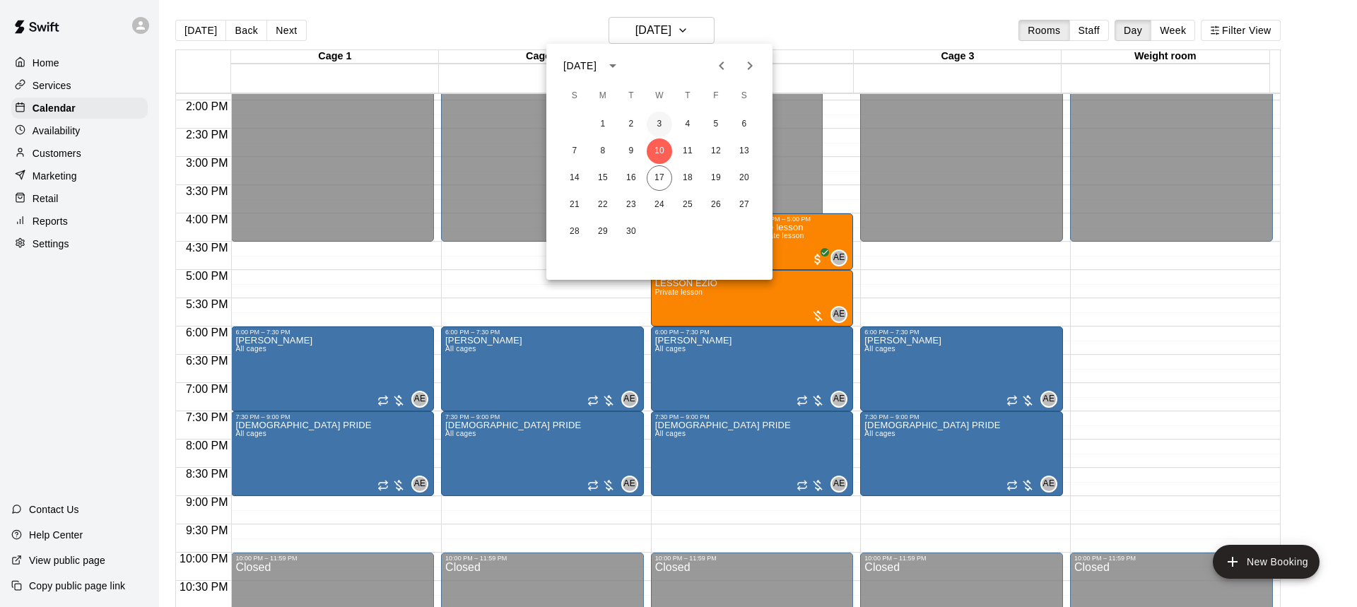
click at [656, 127] on button "3" at bounding box center [659, 124] width 25 height 25
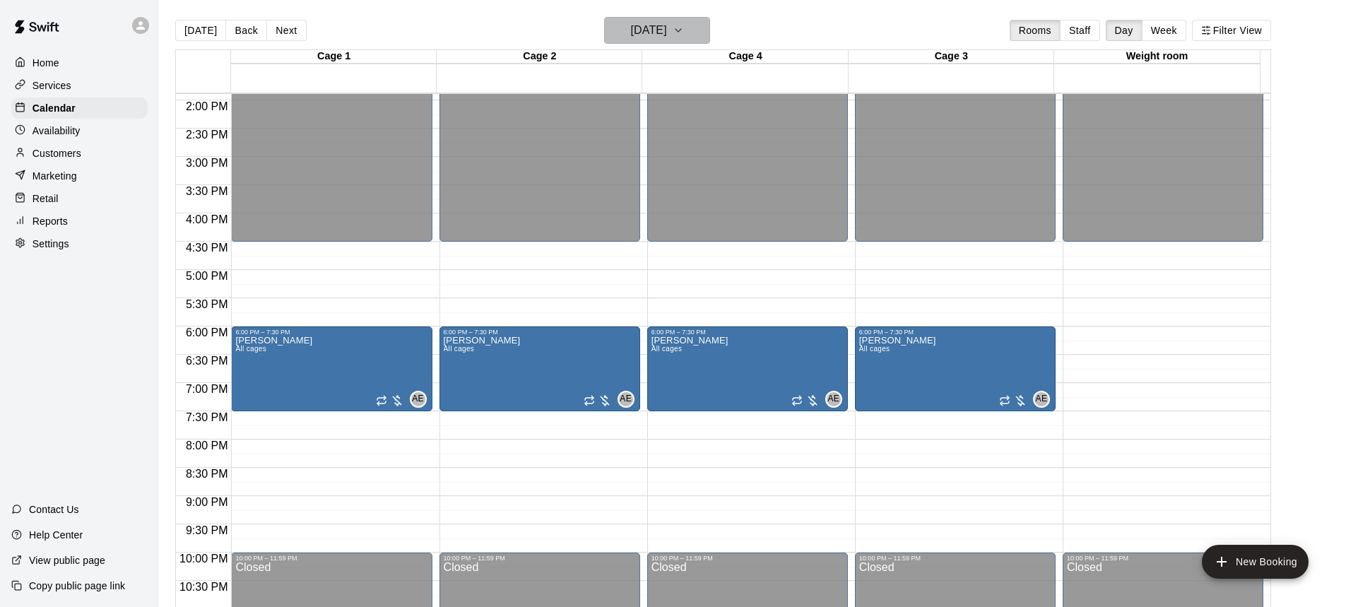
click at [667, 37] on h6 "Wednesday Sep 03" at bounding box center [649, 30] width 36 height 20
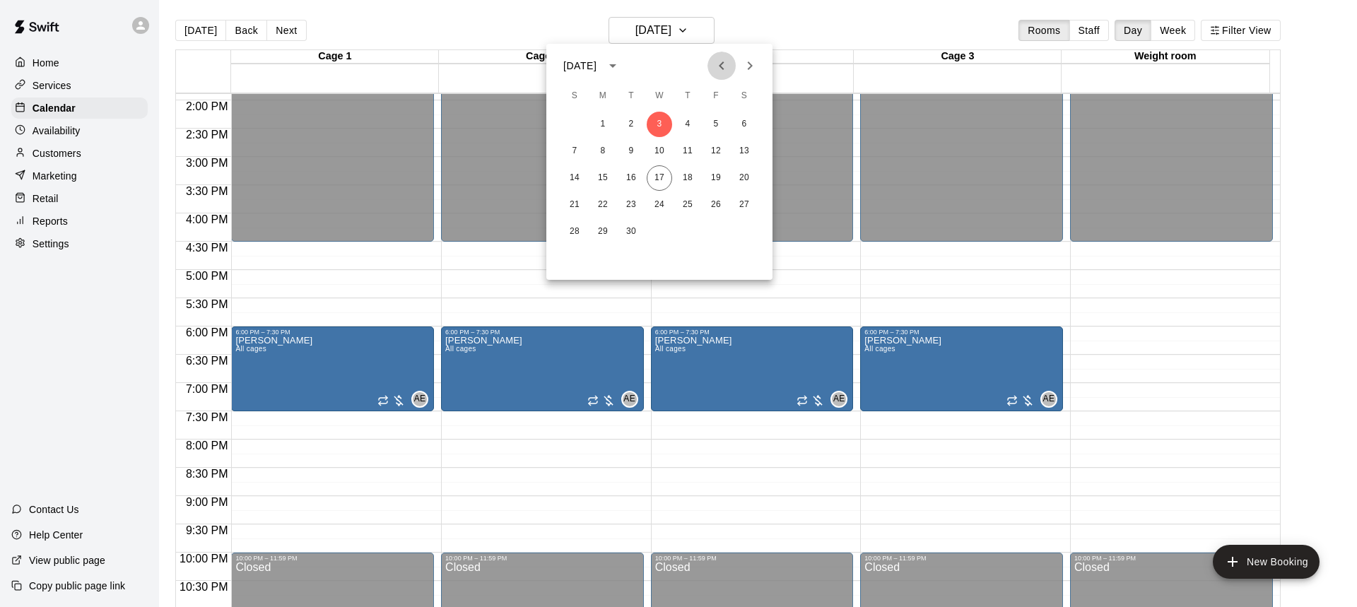
click at [717, 66] on icon "Previous month" at bounding box center [721, 65] width 17 height 17
click at [660, 230] on button "27" at bounding box center [659, 231] width 25 height 25
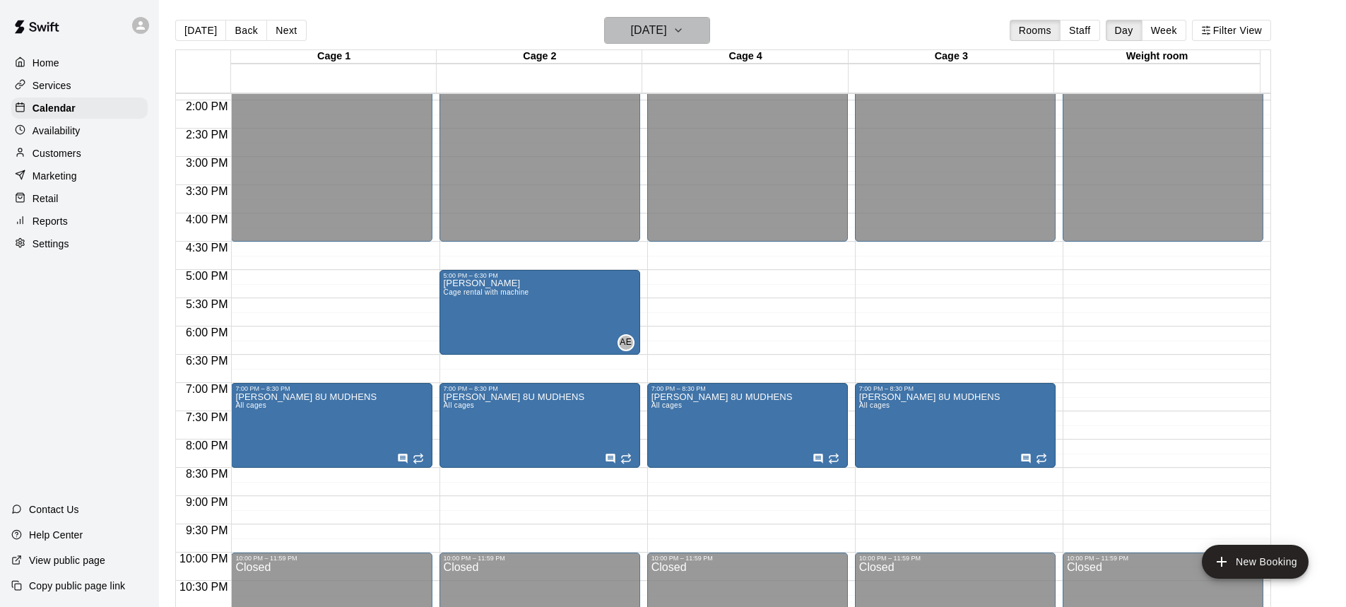
click at [667, 35] on h6 "Wednesday Aug 27" at bounding box center [649, 30] width 36 height 20
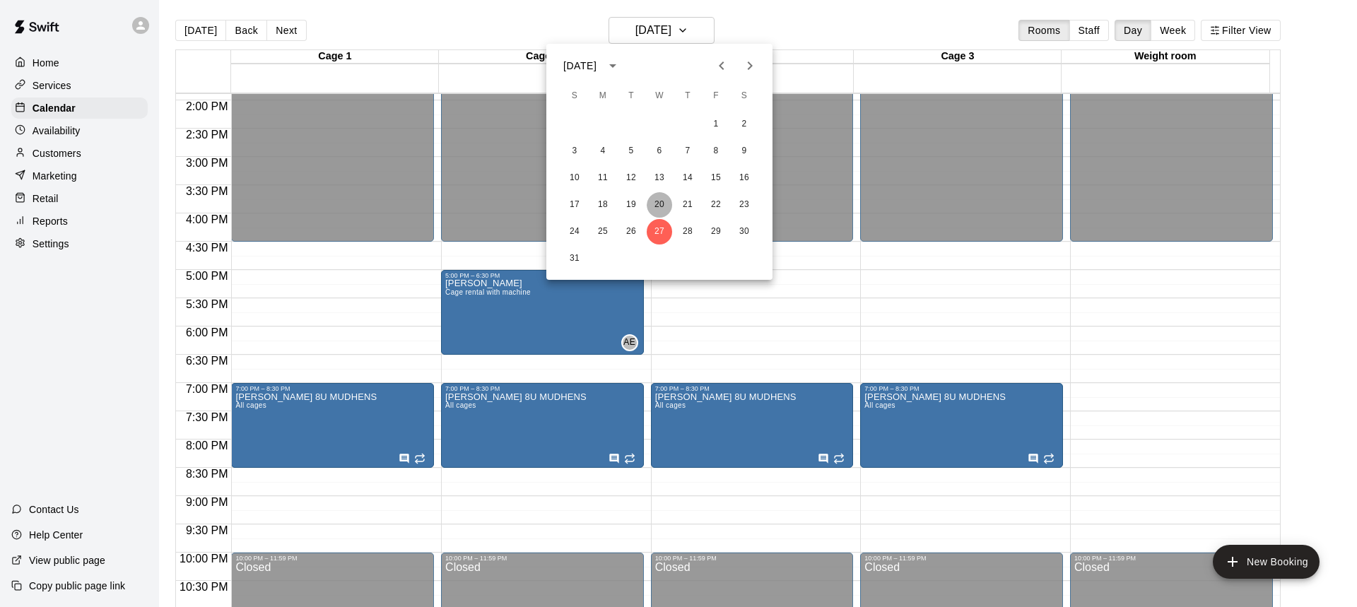
click at [662, 199] on button "20" at bounding box center [659, 204] width 25 height 25
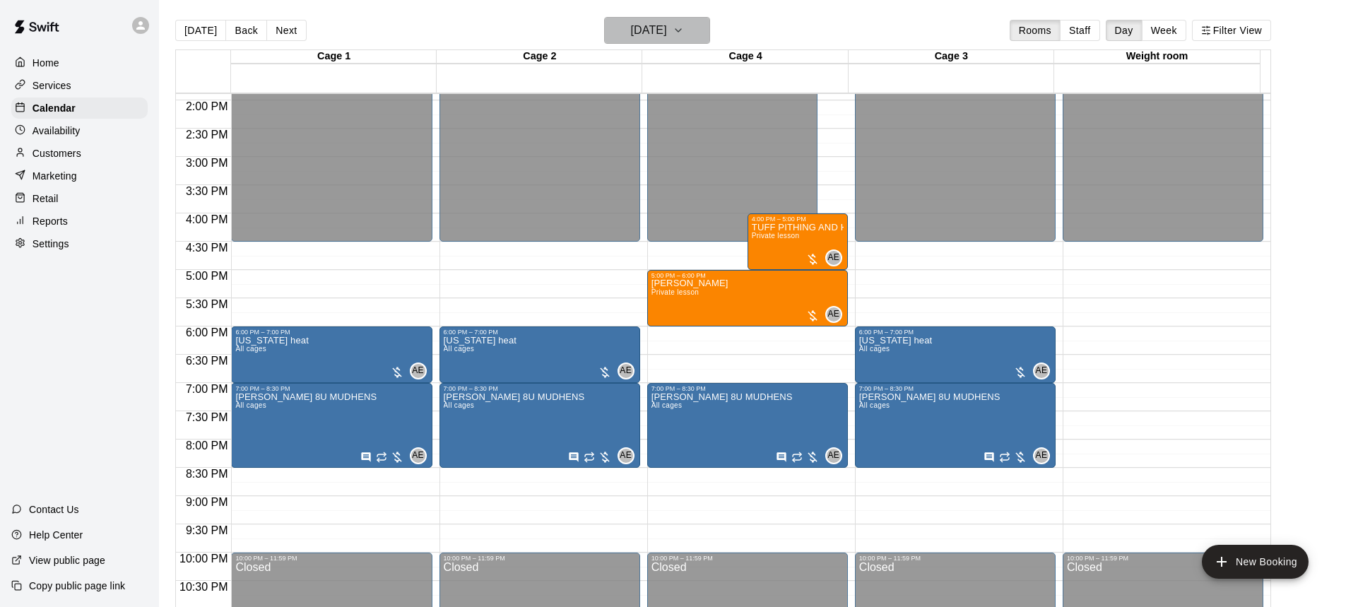
click at [667, 37] on h6 "Wednesday Aug 20" at bounding box center [649, 30] width 36 height 20
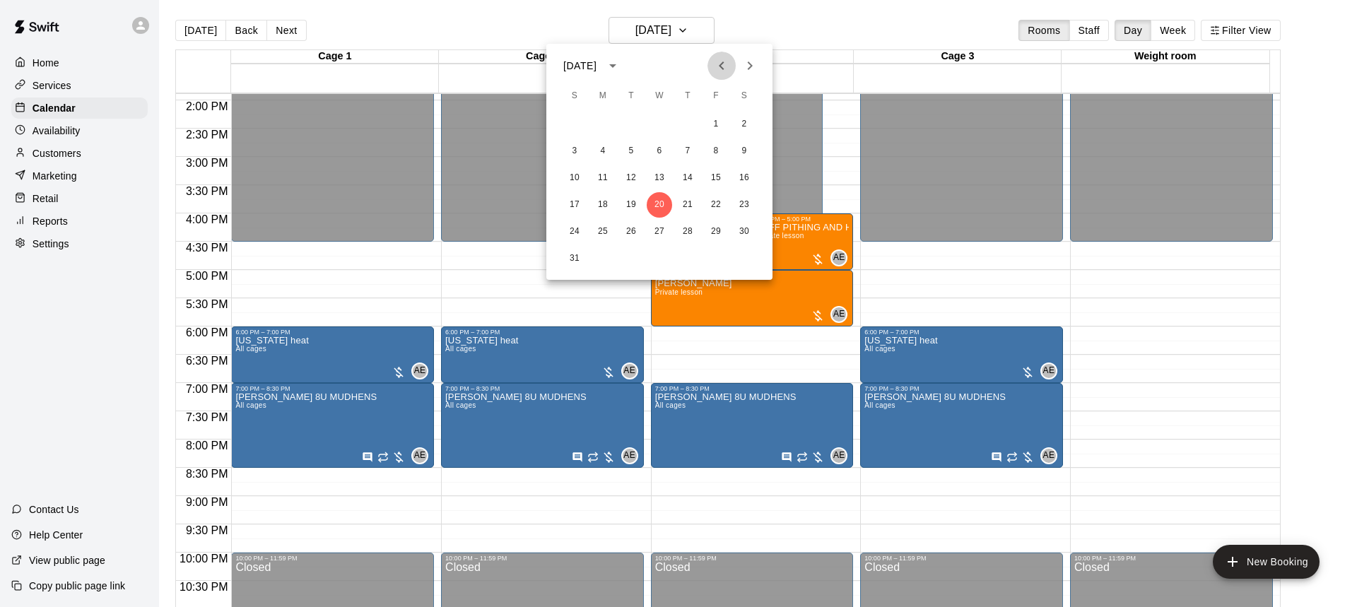
click at [728, 69] on icon "Previous month" at bounding box center [721, 65] width 17 height 17
click at [658, 231] on button "30" at bounding box center [659, 231] width 25 height 25
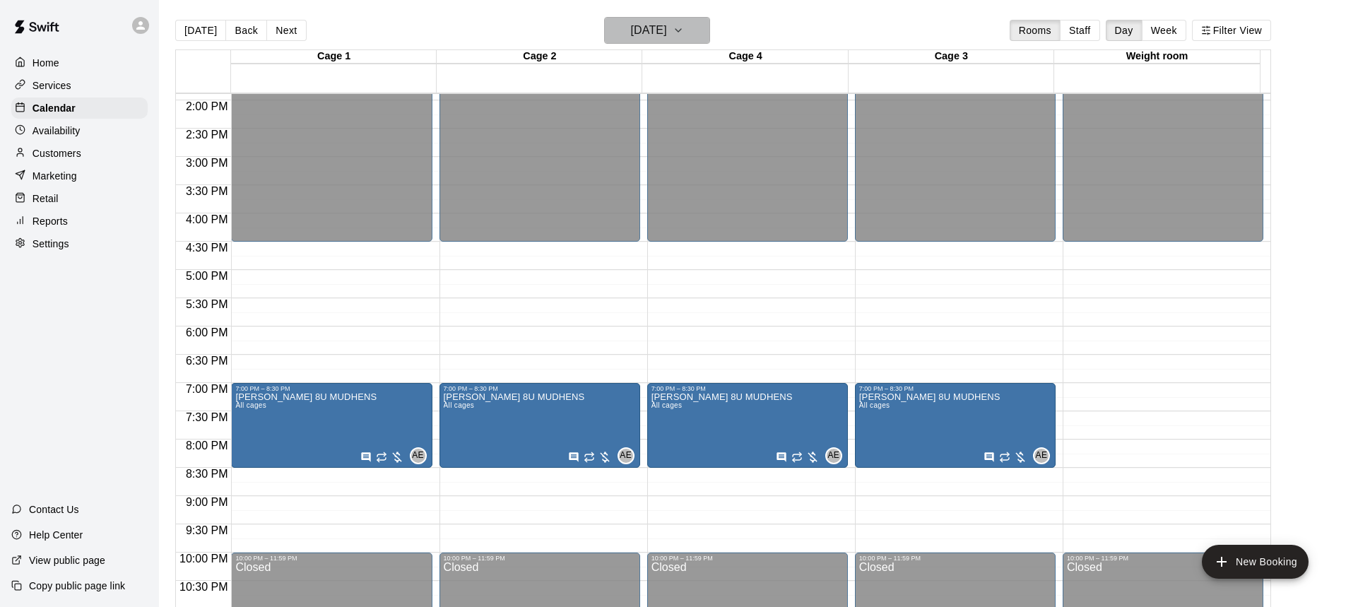
click at [667, 38] on h6 "Wednesday Jul 30" at bounding box center [649, 30] width 36 height 20
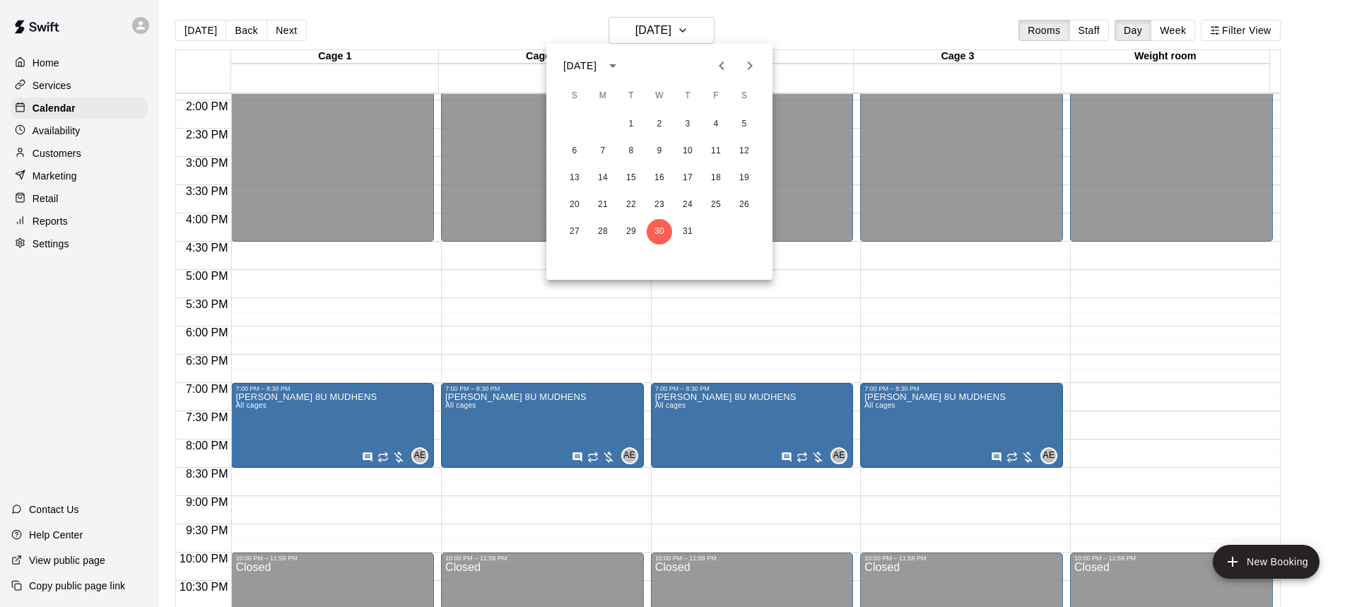
click at [743, 61] on icon "Next month" at bounding box center [749, 65] width 17 height 17
click at [660, 230] on button "27" at bounding box center [659, 231] width 25 height 25
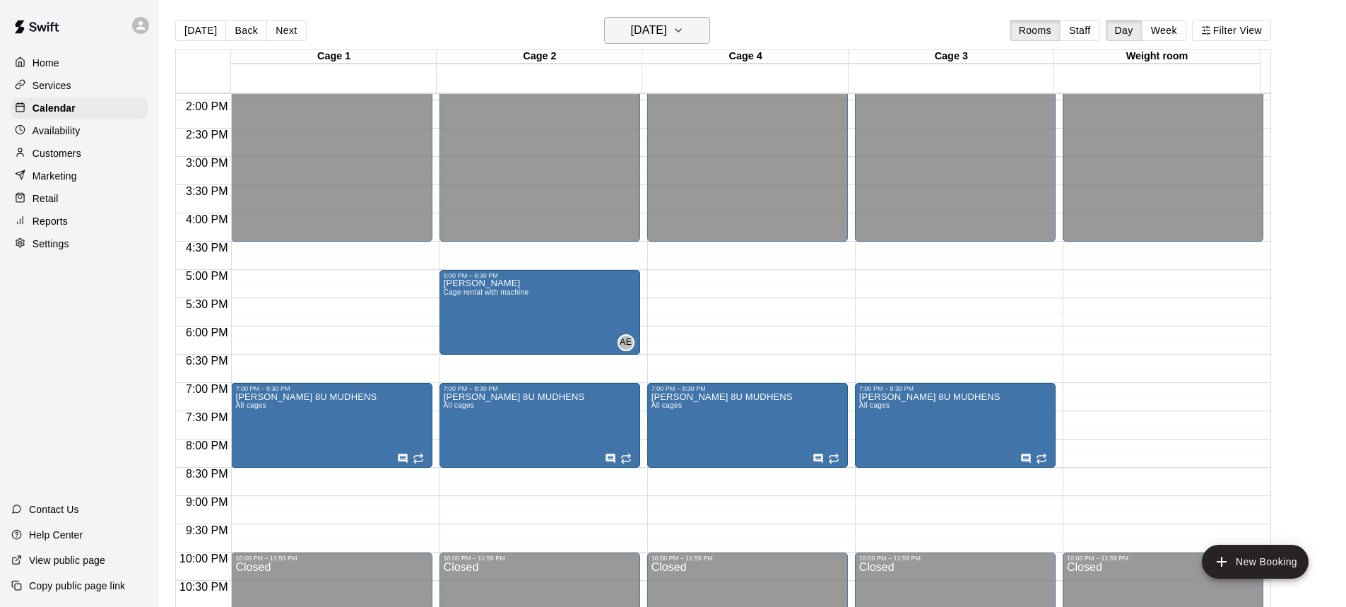
click at [684, 37] on icon "button" at bounding box center [678, 30] width 11 height 17
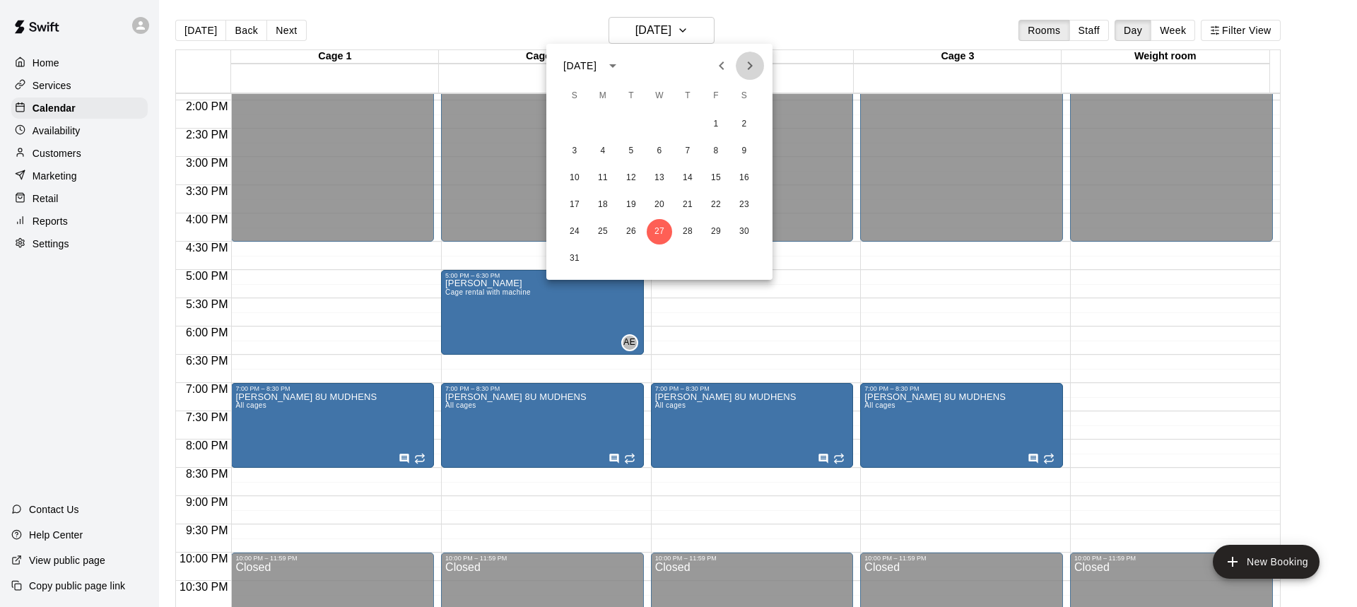
click at [752, 71] on icon "Next month" at bounding box center [749, 65] width 17 height 17
click at [662, 209] on button "24" at bounding box center [659, 204] width 25 height 25
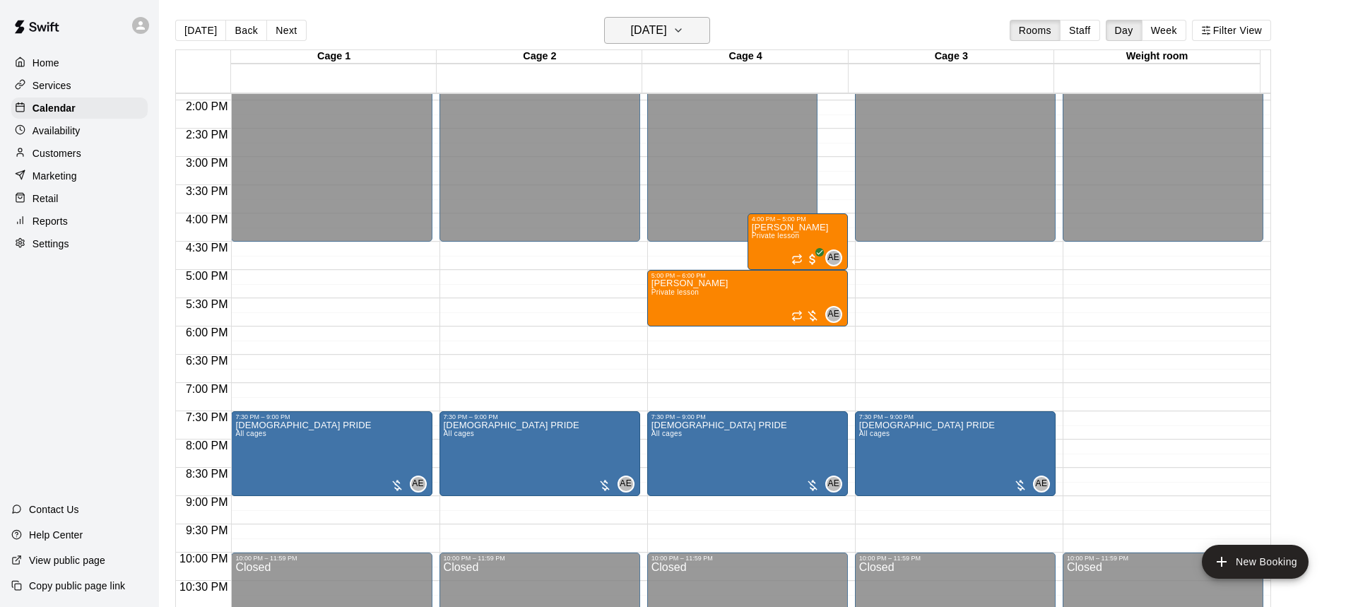
click at [684, 33] on icon "button" at bounding box center [678, 30] width 11 height 17
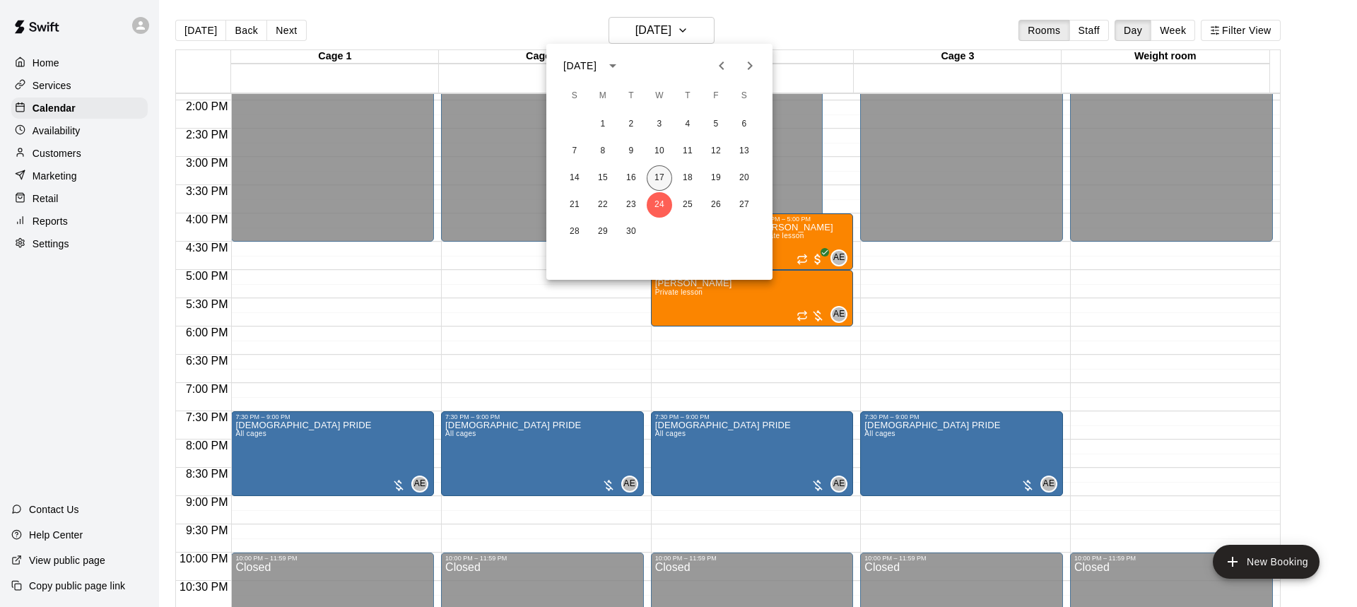
click at [665, 180] on button "17" at bounding box center [659, 177] width 25 height 25
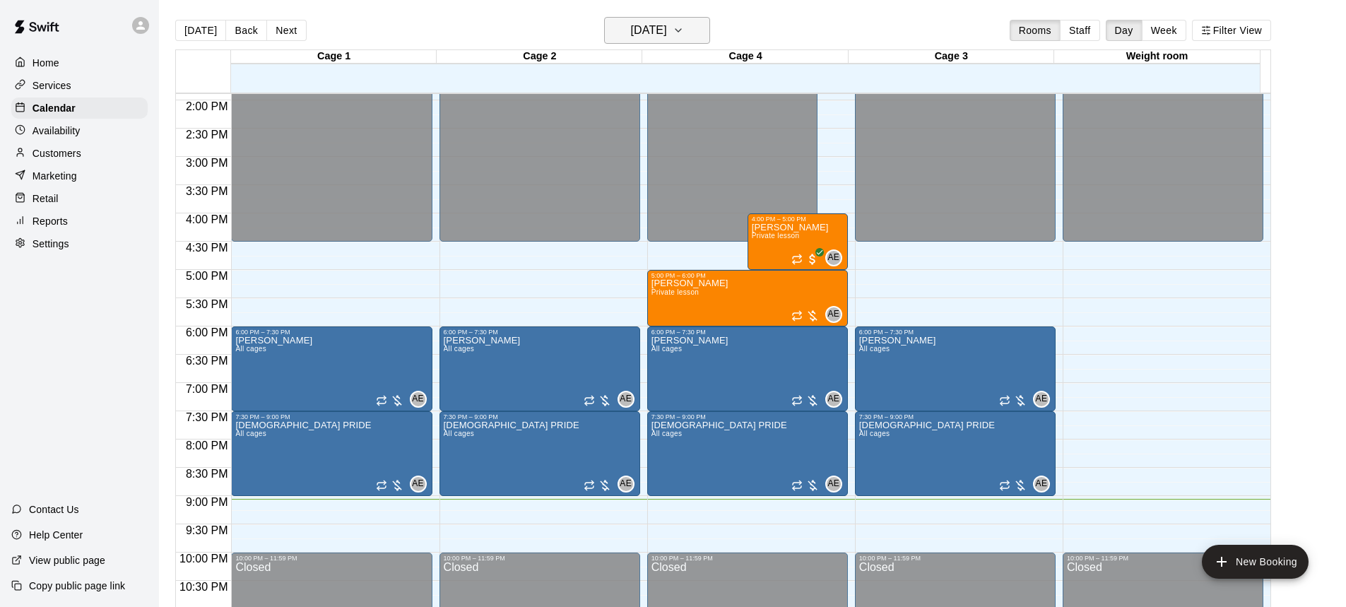
click at [667, 31] on h6 "[DATE]" at bounding box center [649, 30] width 36 height 20
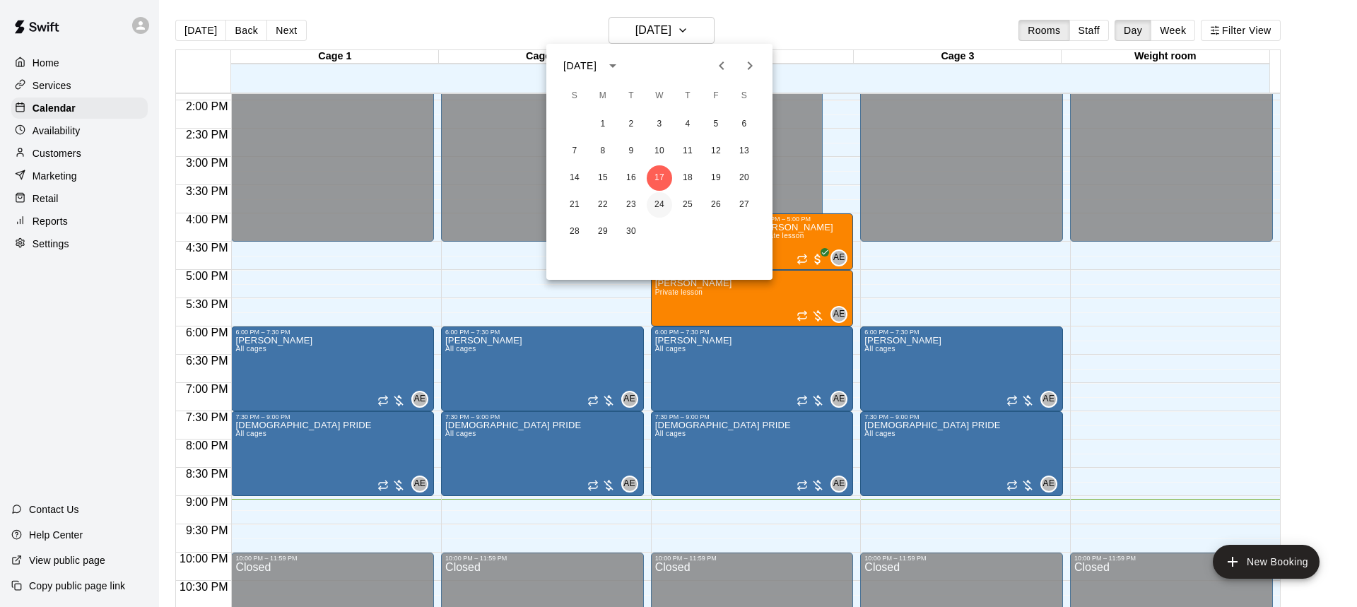
click at [660, 204] on button "24" at bounding box center [659, 204] width 25 height 25
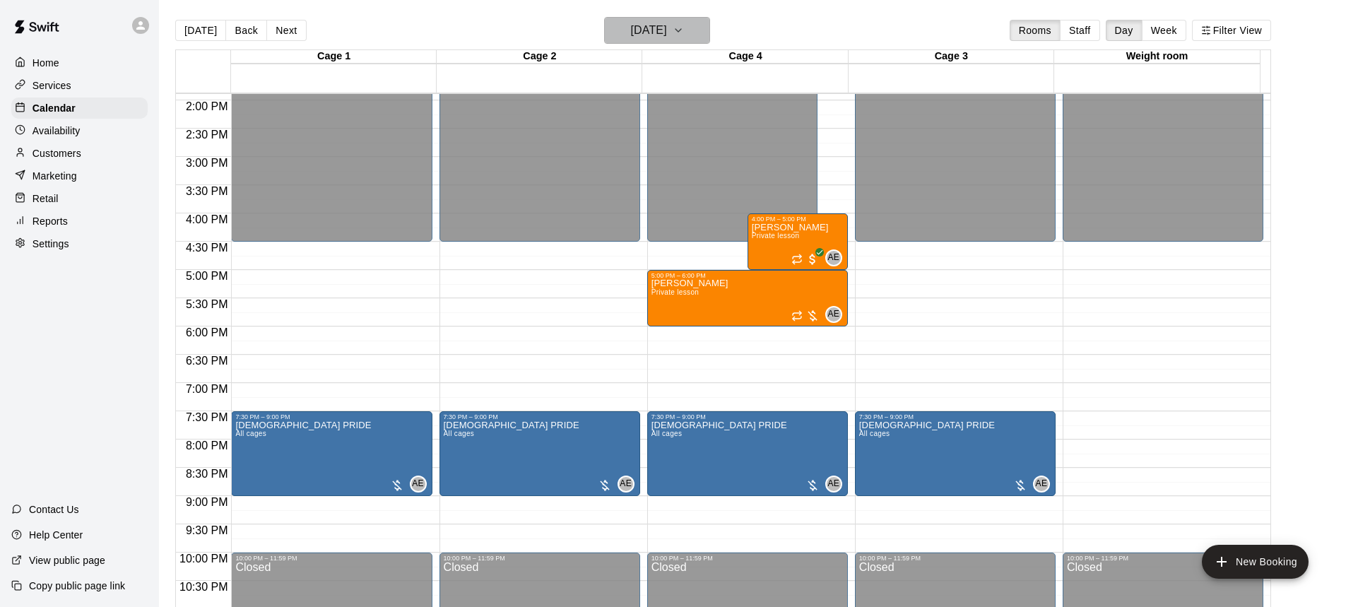
click at [710, 21] on button "Wednesday Sep 24" at bounding box center [657, 30] width 106 height 27
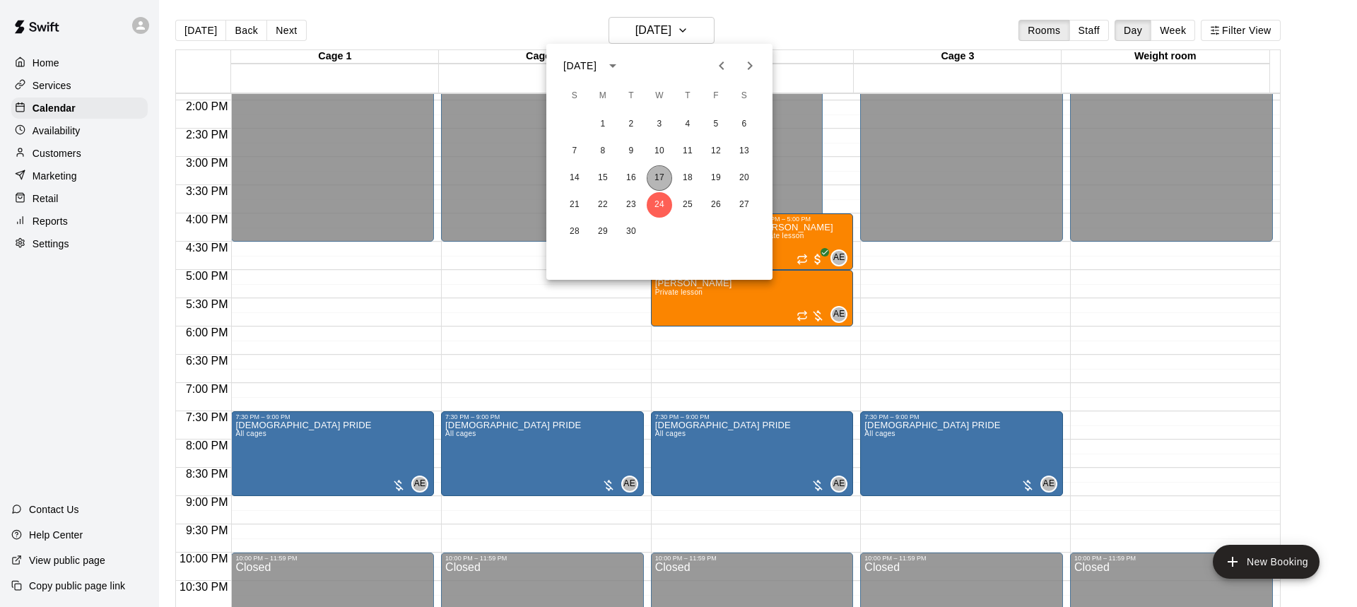
click at [652, 181] on button "17" at bounding box center [659, 177] width 25 height 25
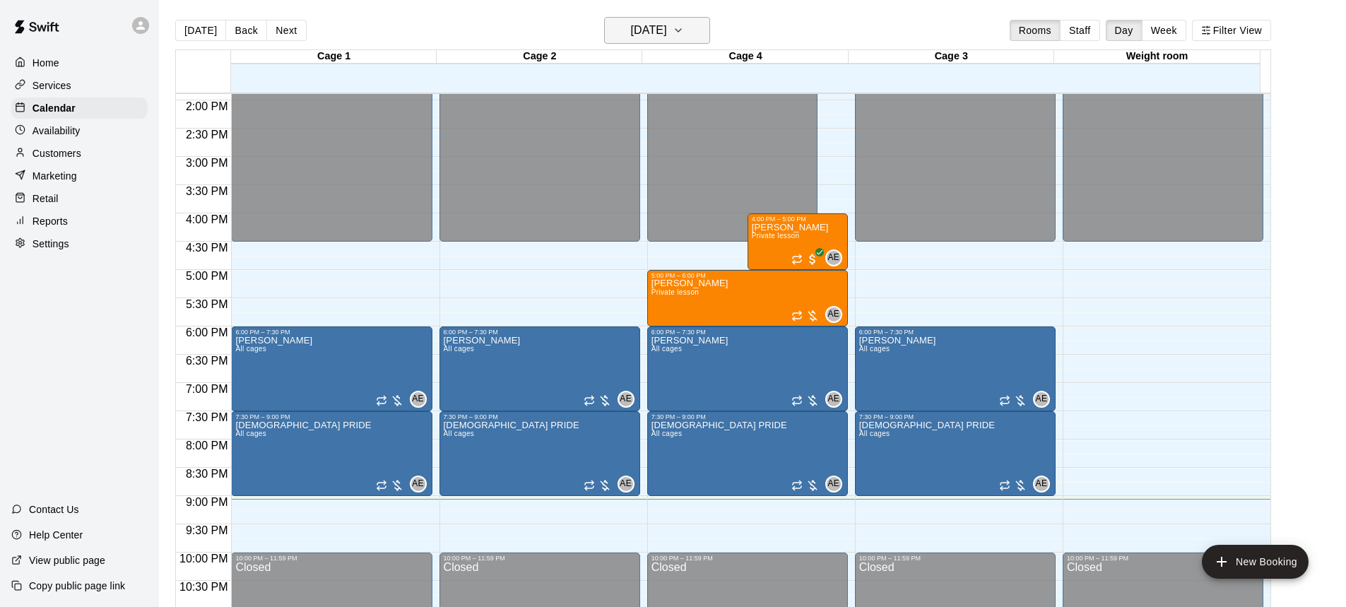
drag, startPoint x: 664, startPoint y: 2, endPoint x: 663, endPoint y: 18, distance: 16.3
click at [664, 18] on main "[DATE] Back [DATE][DATE] Rooms Staff Day Week Filter View Cage 1 17 Wed Cage 2 …" at bounding box center [752, 315] width 1187 height 630
click at [661, 37] on h6 "[DATE]" at bounding box center [649, 30] width 36 height 20
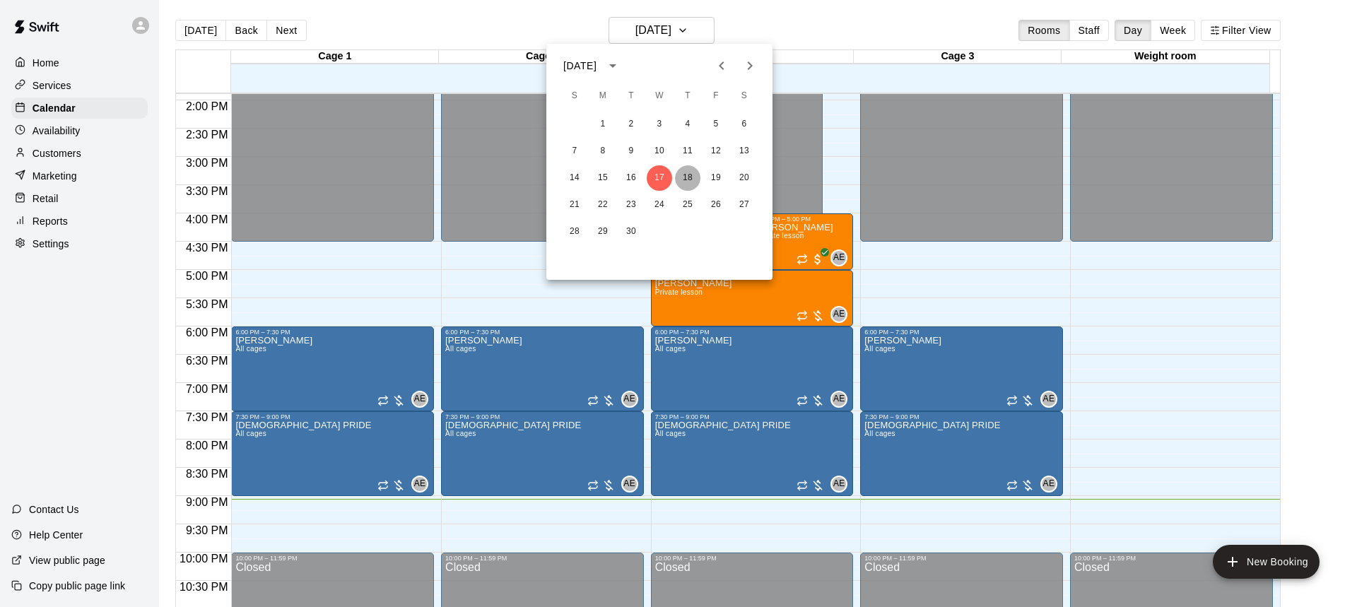
click at [682, 177] on button "18" at bounding box center [687, 177] width 25 height 25
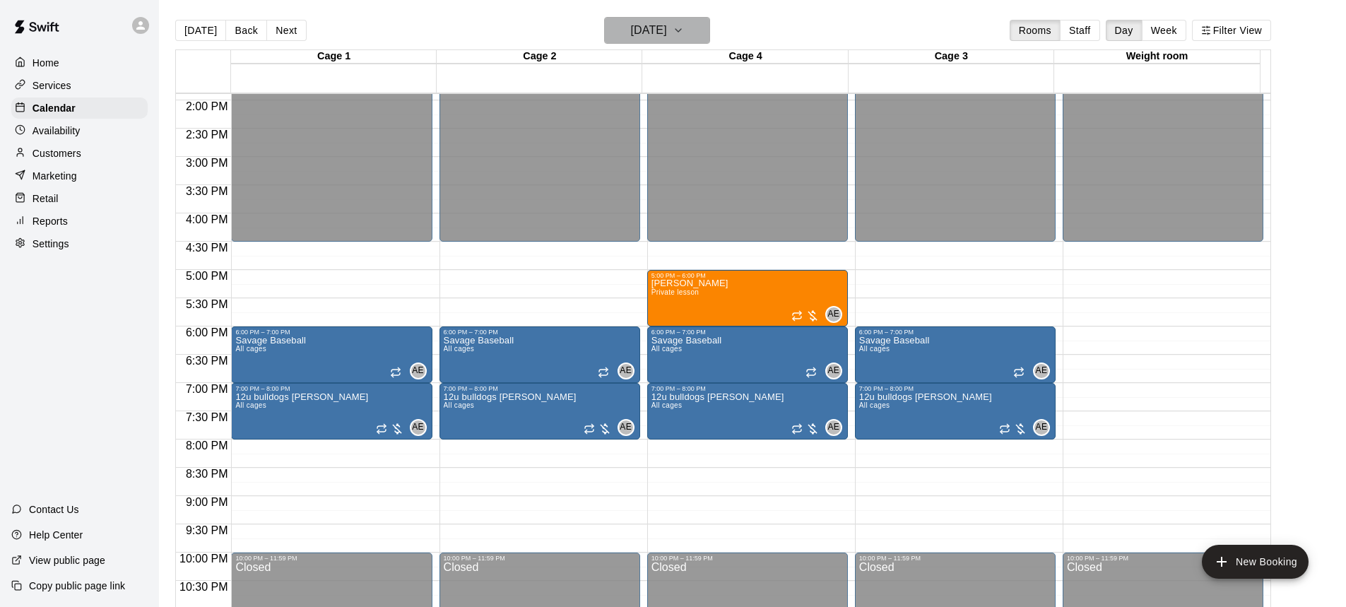
click at [667, 29] on h6 "[DATE]" at bounding box center [649, 30] width 36 height 20
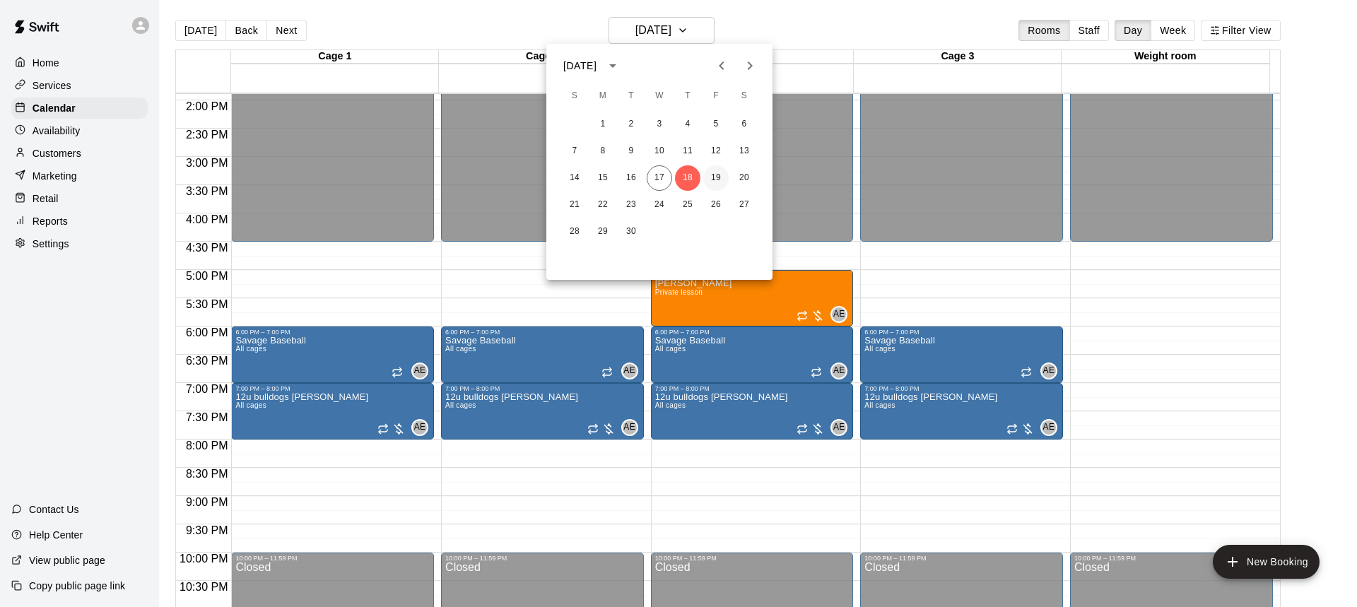
click at [707, 185] on div "14 15 16 17 18 19 20" at bounding box center [659, 177] width 226 height 25
click at [709, 183] on button "19" at bounding box center [715, 177] width 25 height 25
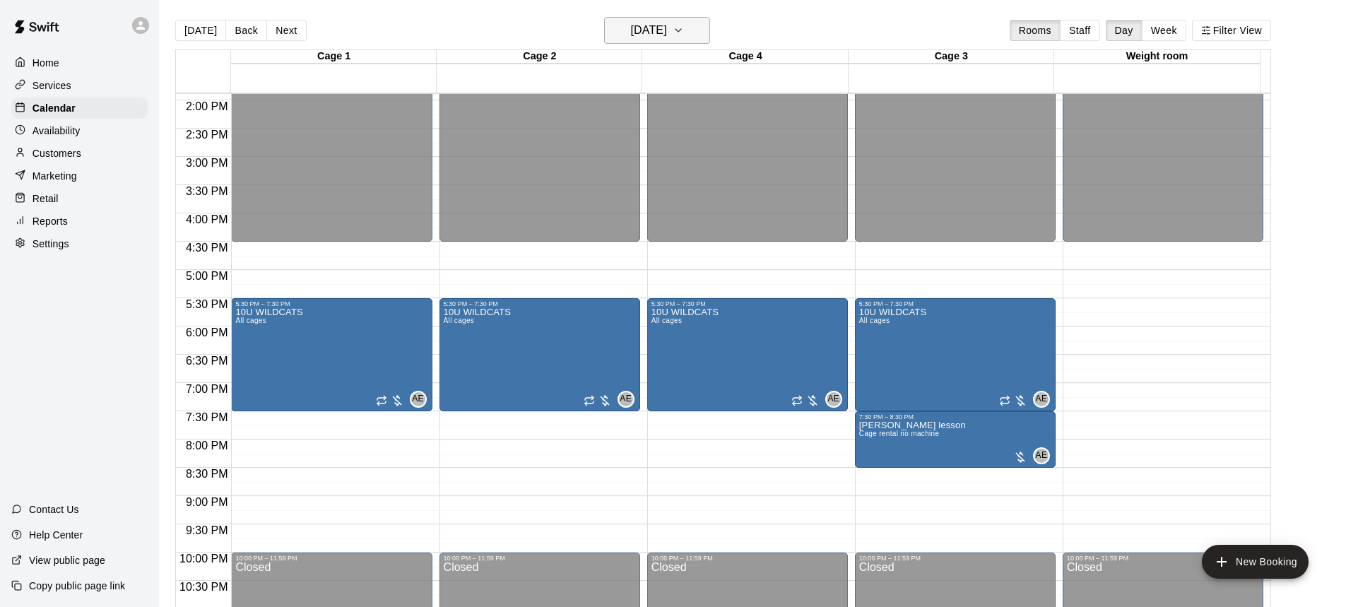
click at [638, 32] on h6 "[DATE]" at bounding box center [649, 30] width 36 height 20
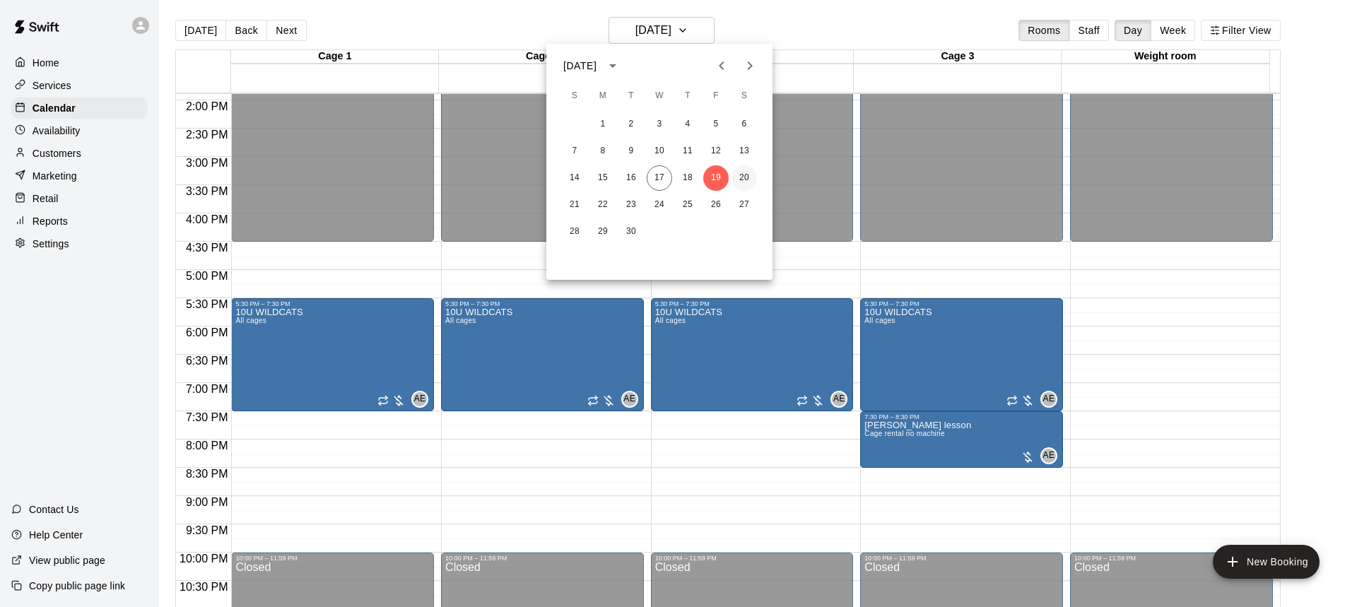
click at [745, 169] on div "1 2 3 4 5 6 7 8 9 10 11 12 13 14 15 16 17 18 19 20 21 22 23 24 25 26 27 28 29 30" at bounding box center [659, 178] width 226 height 136
click at [741, 170] on button "20" at bounding box center [744, 177] width 25 height 25
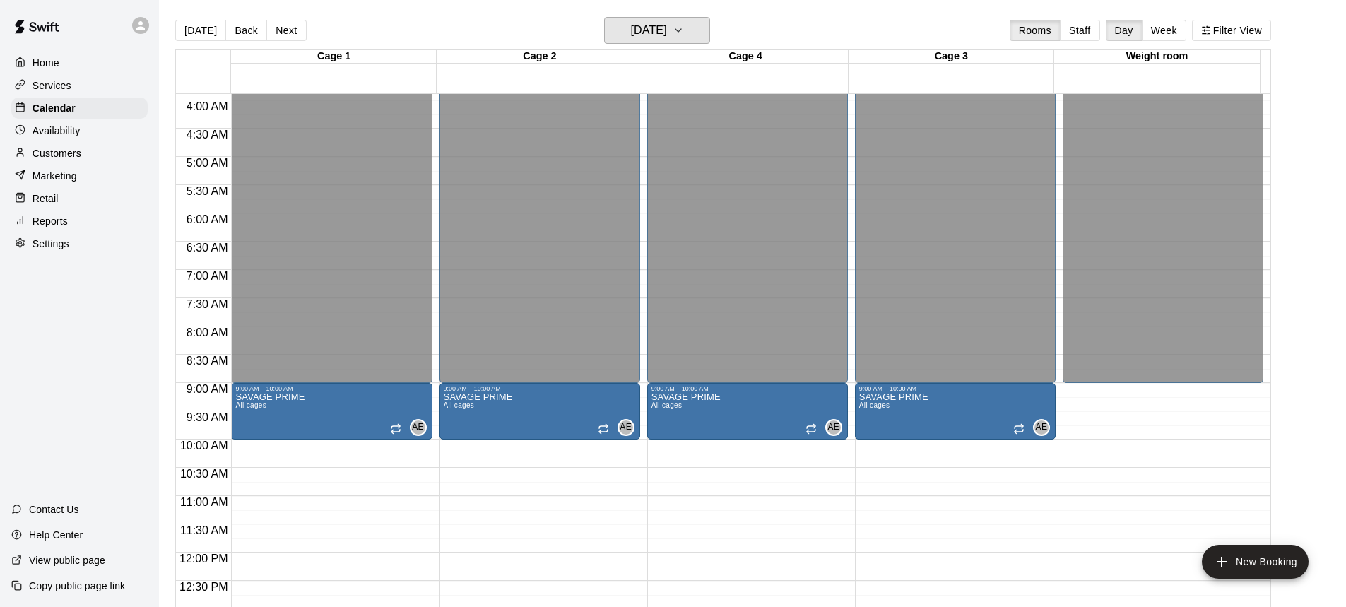
scroll to position [432, 0]
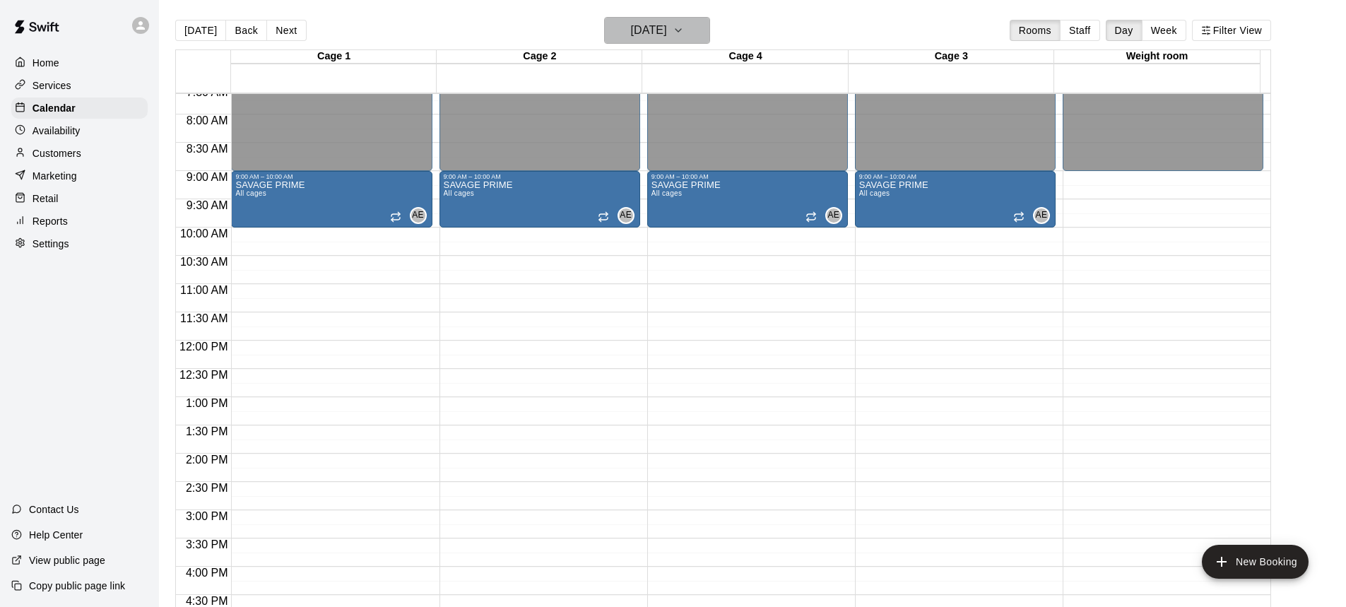
click at [642, 35] on h6 "[DATE]" at bounding box center [649, 30] width 36 height 20
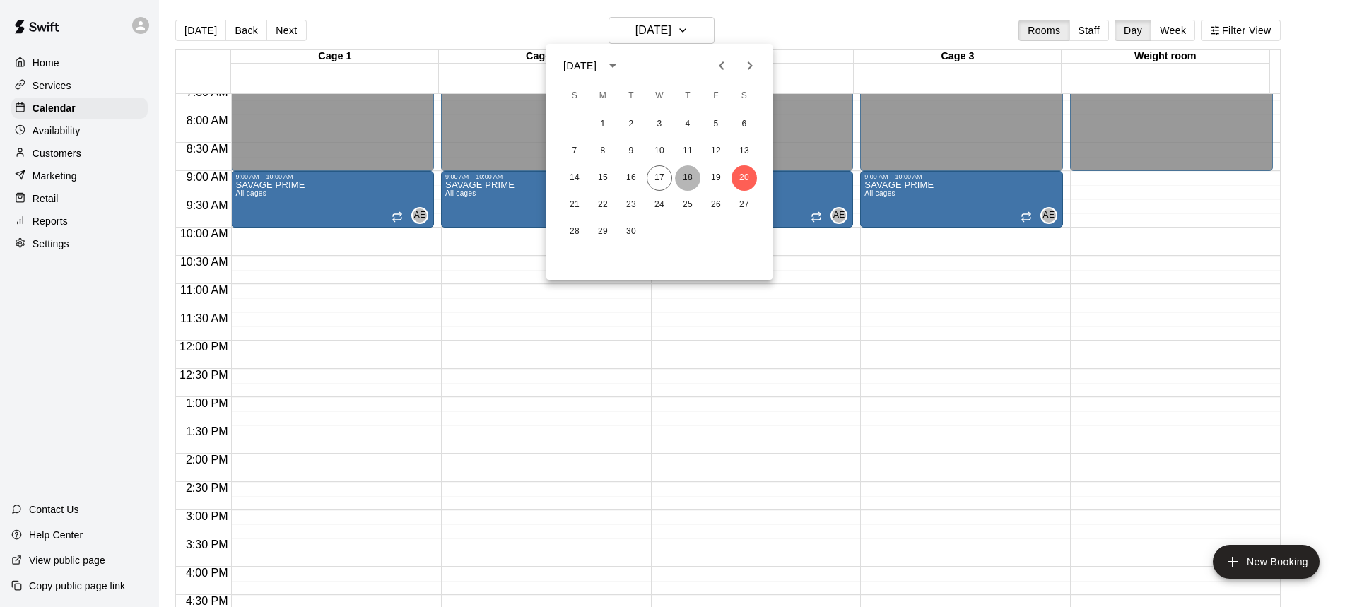
click at [688, 182] on button "18" at bounding box center [687, 177] width 25 height 25
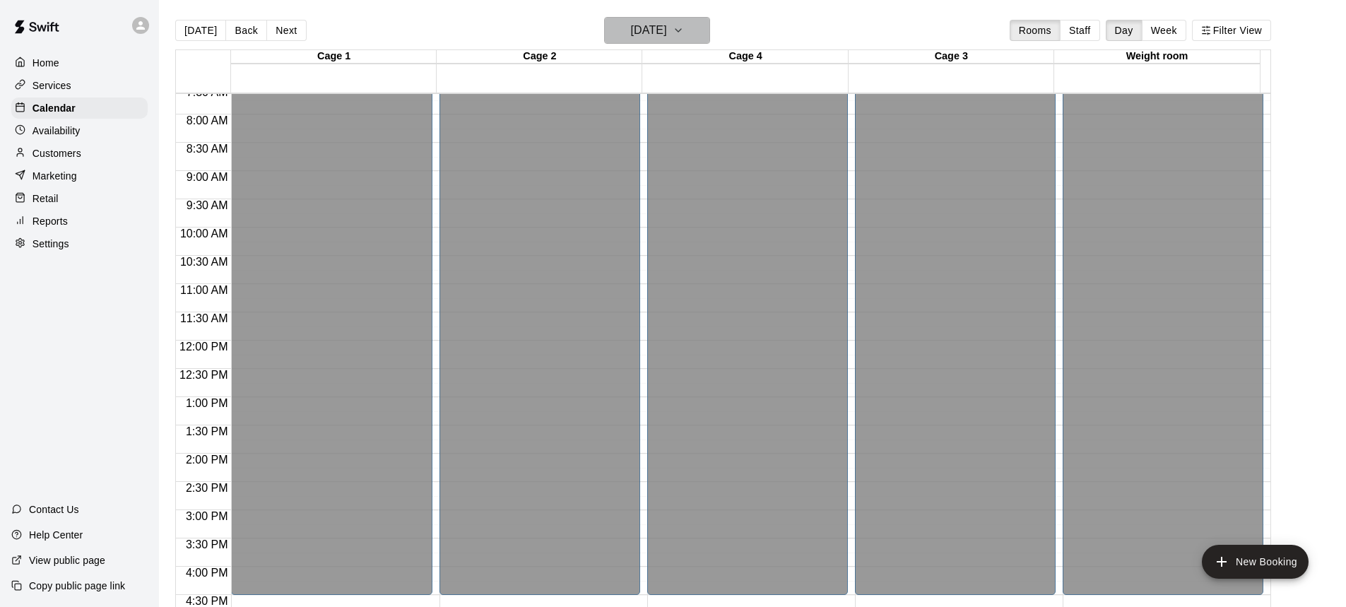
click at [667, 35] on h6 "[DATE]" at bounding box center [649, 30] width 36 height 20
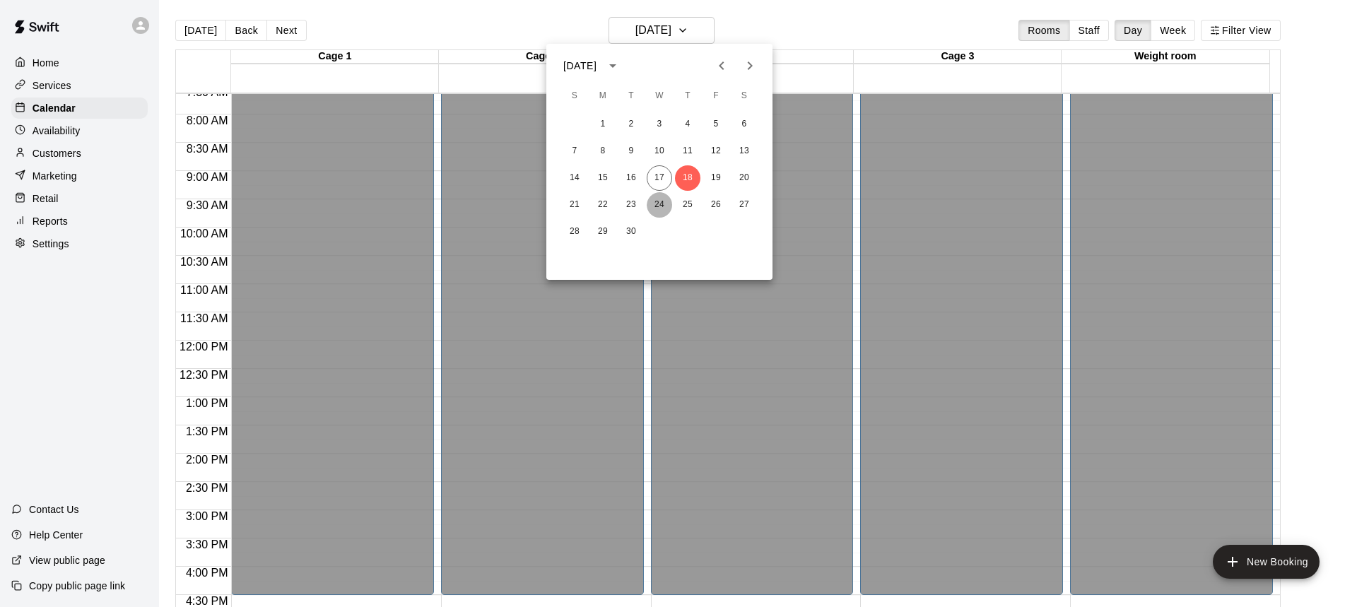
click at [656, 208] on button "24" at bounding box center [659, 204] width 25 height 25
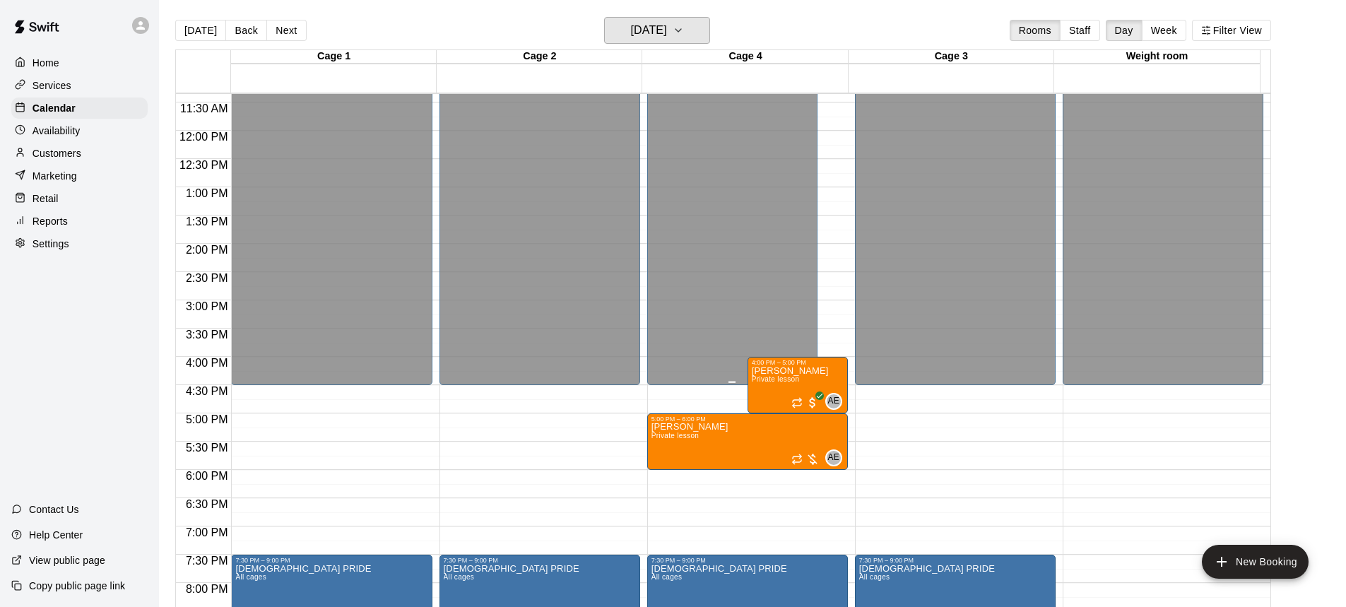
scroll to position [617, 0]
